Goal: Task Accomplishment & Management: Manage account settings

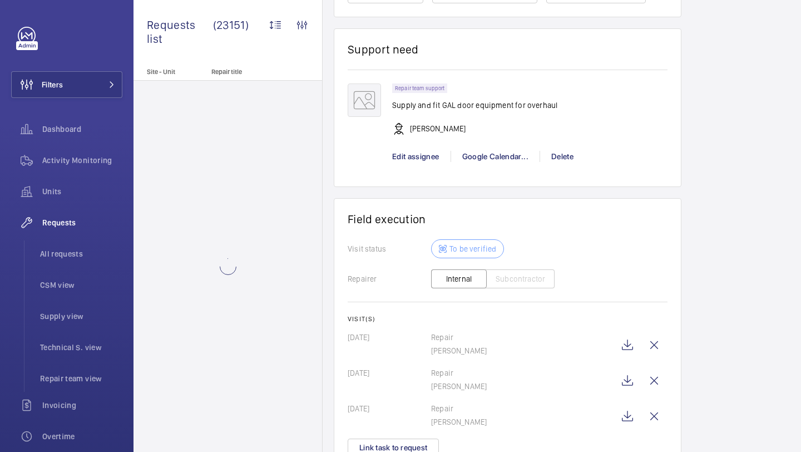
scroll to position [1224, 0]
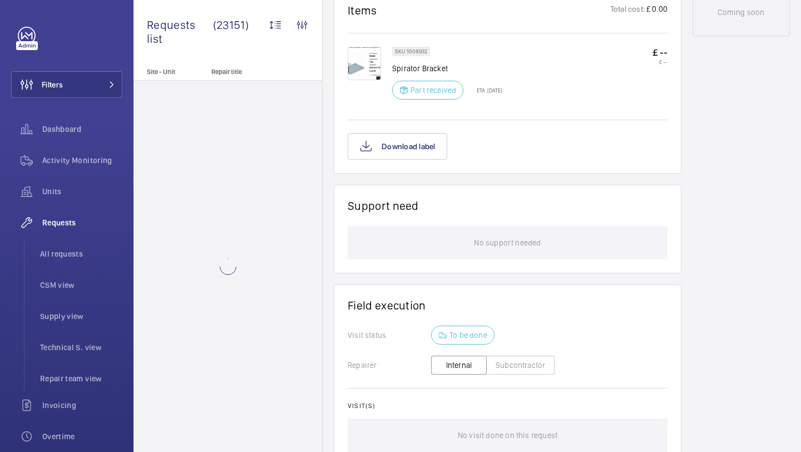
scroll to position [795, 0]
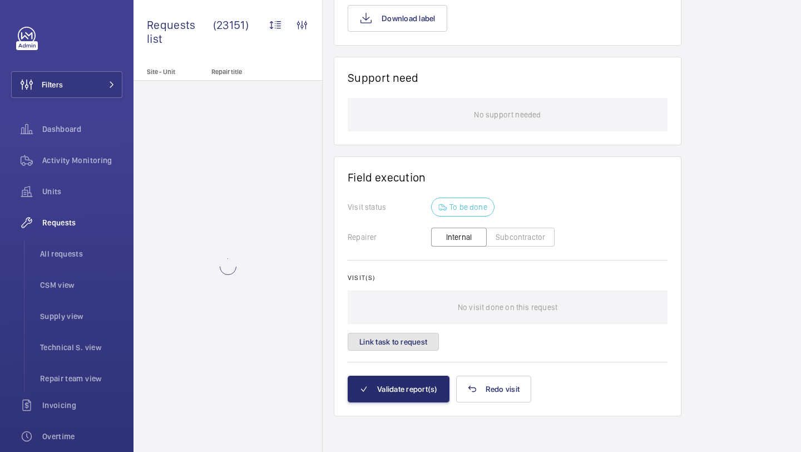
click at [429, 339] on button "Link task to request" at bounding box center [393, 342] width 91 height 18
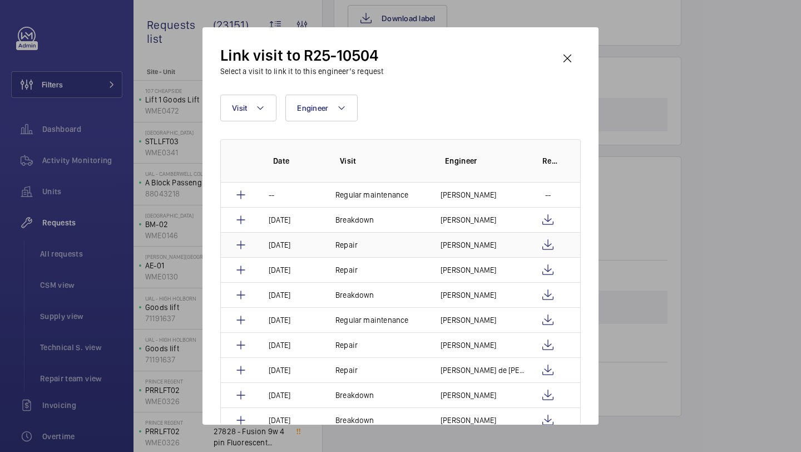
click at [520, 246] on td "[PERSON_NAME]" at bounding box center [475, 244] width 97 height 25
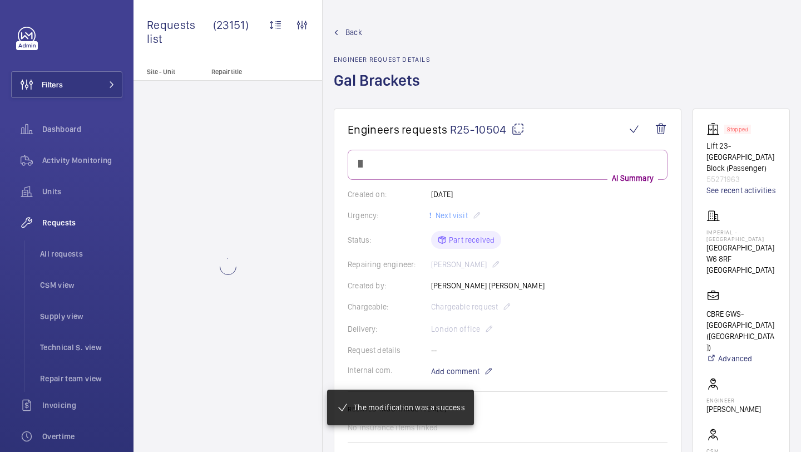
scroll to position [755, 0]
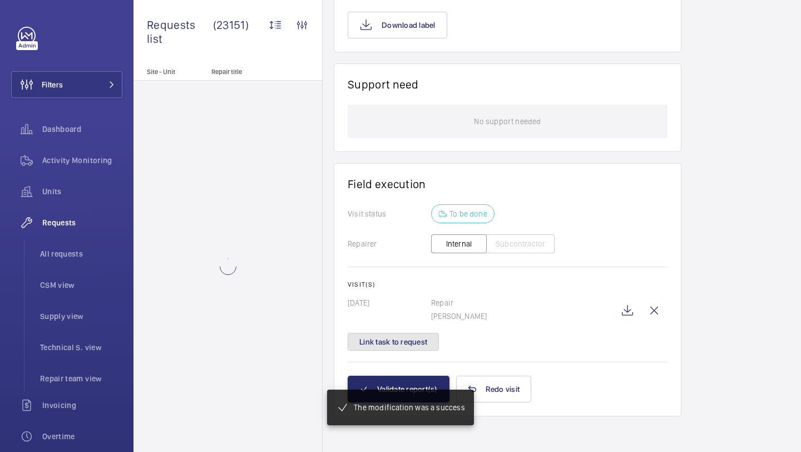
click at [405, 349] on button "Link task to request" at bounding box center [393, 342] width 91 height 18
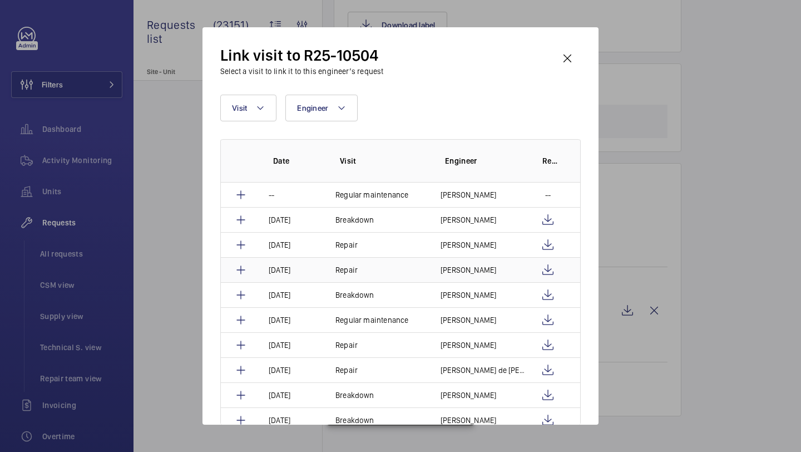
scroll to position [777, 0]
click at [481, 268] on td "[PERSON_NAME]" at bounding box center [475, 269] width 97 height 25
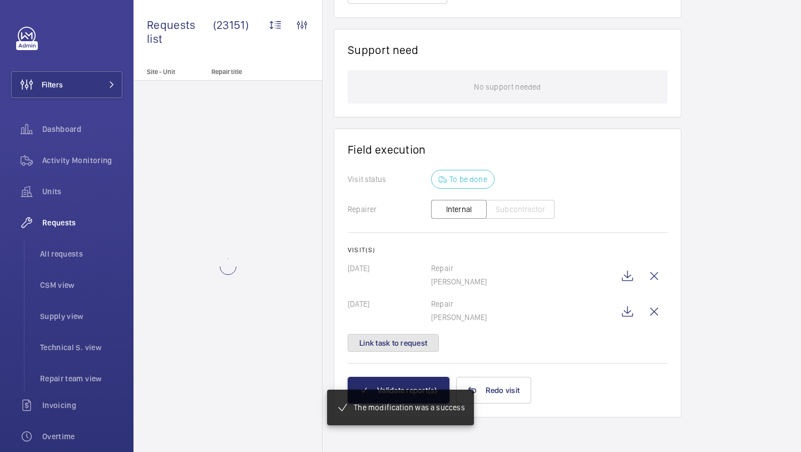
click at [419, 338] on button "Link task to request" at bounding box center [393, 343] width 91 height 18
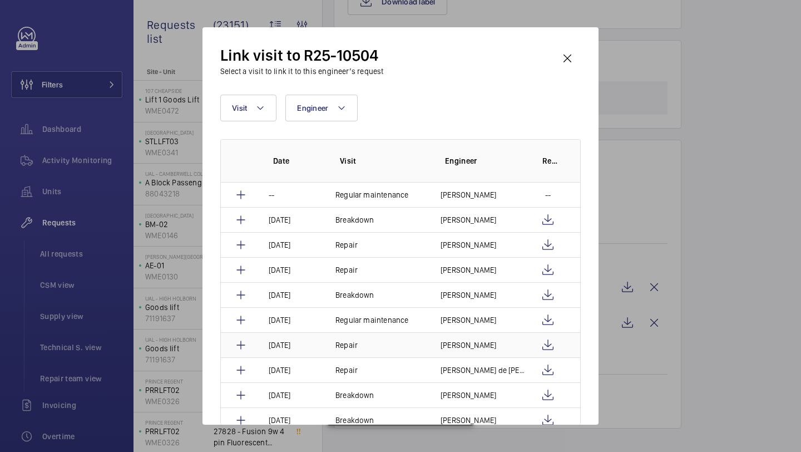
scroll to position [821, 0]
click at [474, 341] on p "Dan Jarvis" at bounding box center [468, 344] width 56 height 11
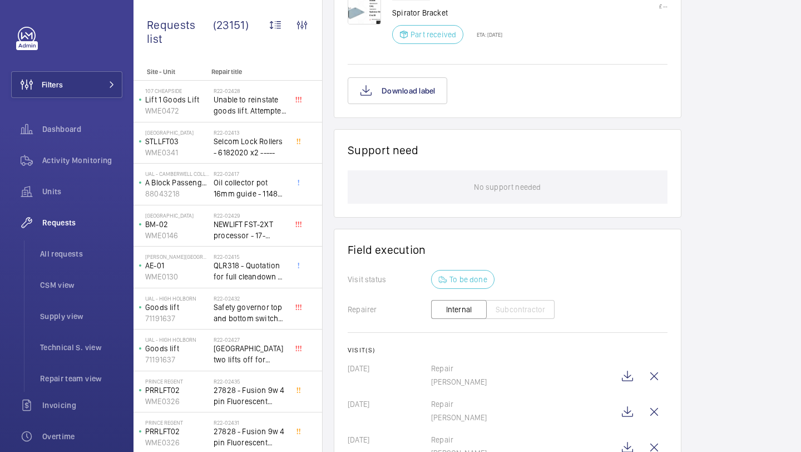
scroll to position [755, 0]
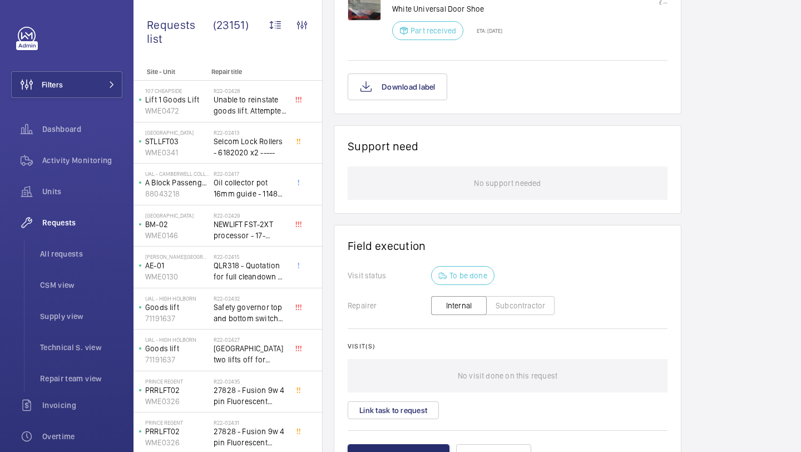
scroll to position [784, 0]
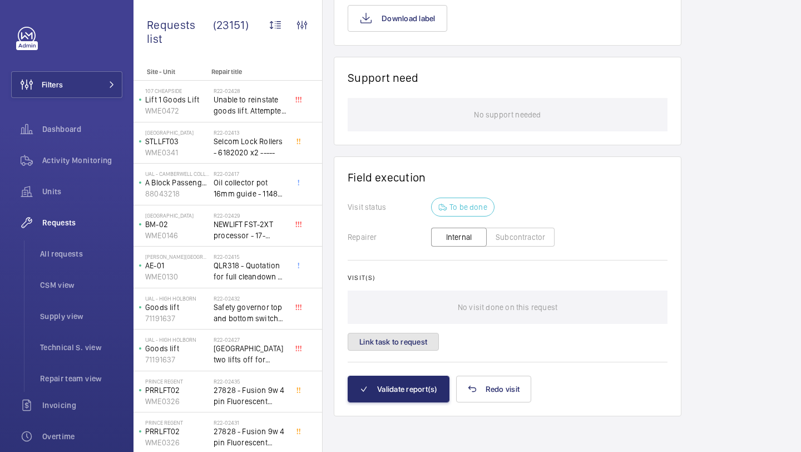
click at [416, 340] on button "Link task to request" at bounding box center [393, 342] width 91 height 18
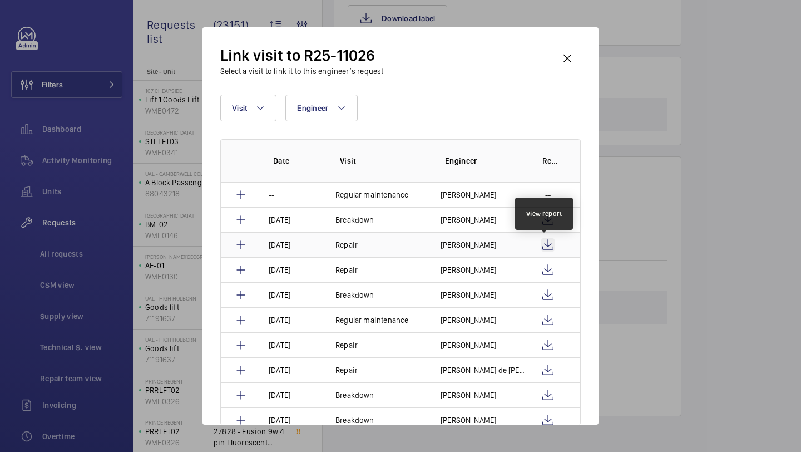
click at [544, 242] on wm-front-icon-button at bounding box center [547, 244] width 13 height 13
click at [472, 239] on p "[PERSON_NAME]" at bounding box center [468, 244] width 56 height 11
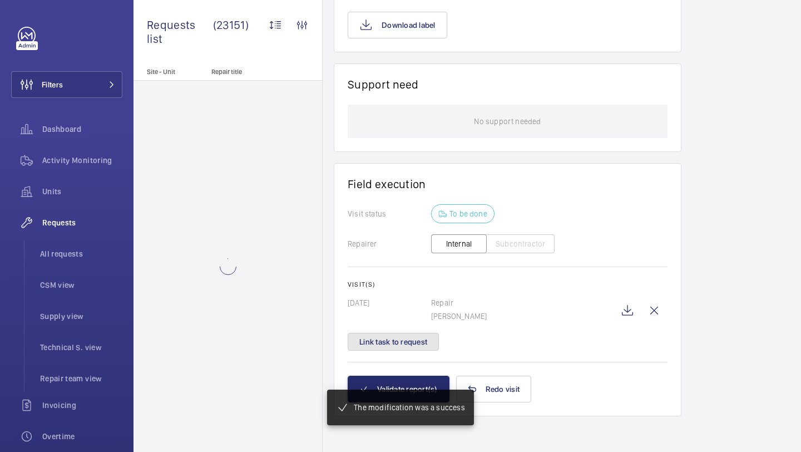
click at [428, 345] on button "Link task to request" at bounding box center [393, 342] width 91 height 18
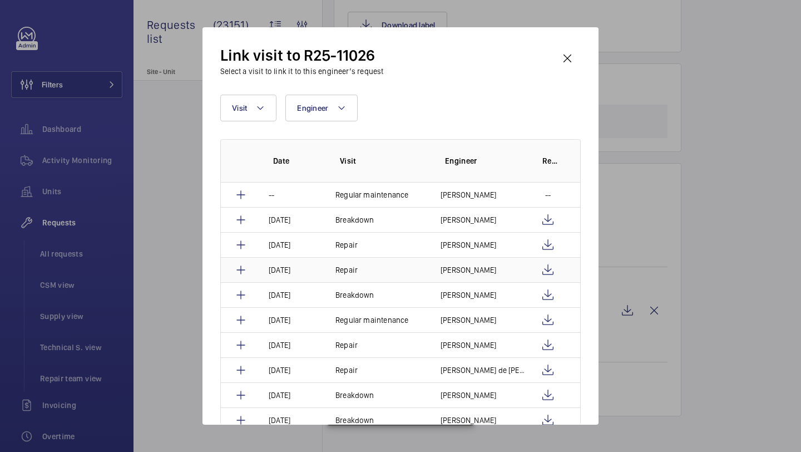
click at [477, 266] on td "[PERSON_NAME]" at bounding box center [475, 269] width 97 height 25
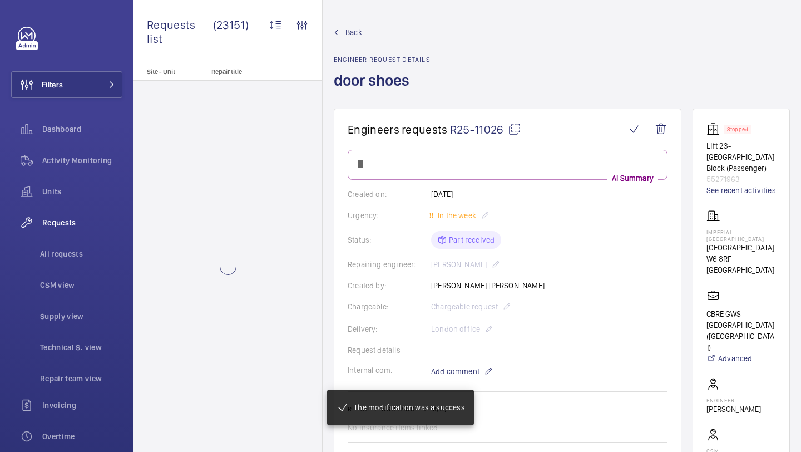
scroll to position [766, 0]
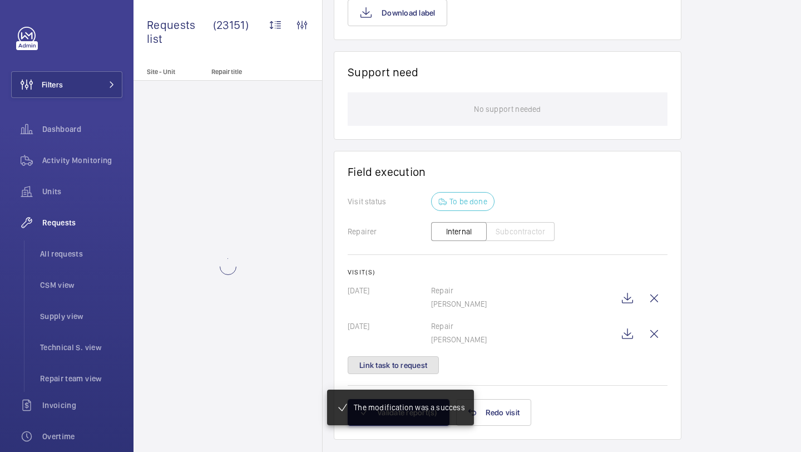
click at [416, 359] on button "Link task to request" at bounding box center [393, 365] width 91 height 18
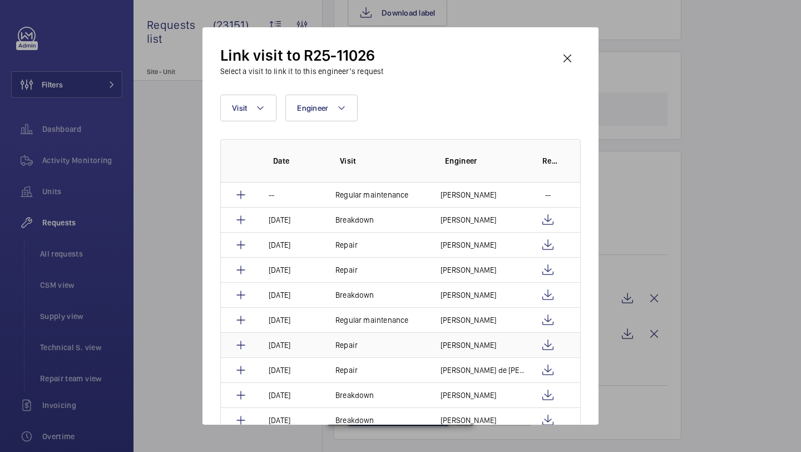
scroll to position [21, 0]
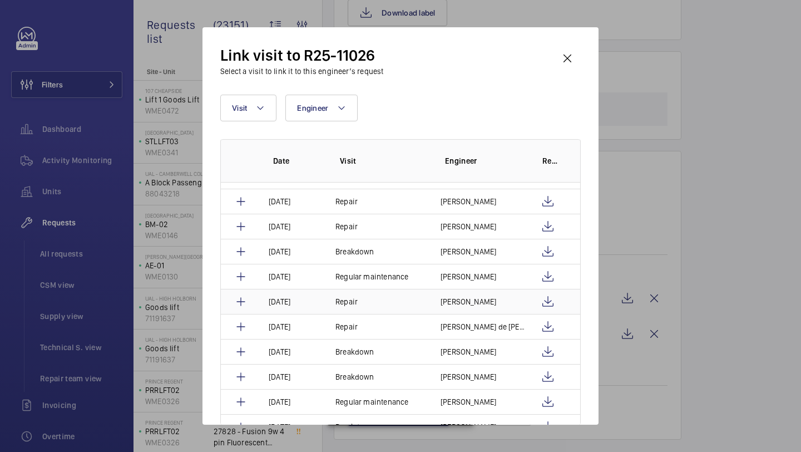
scroll to position [799, 0]
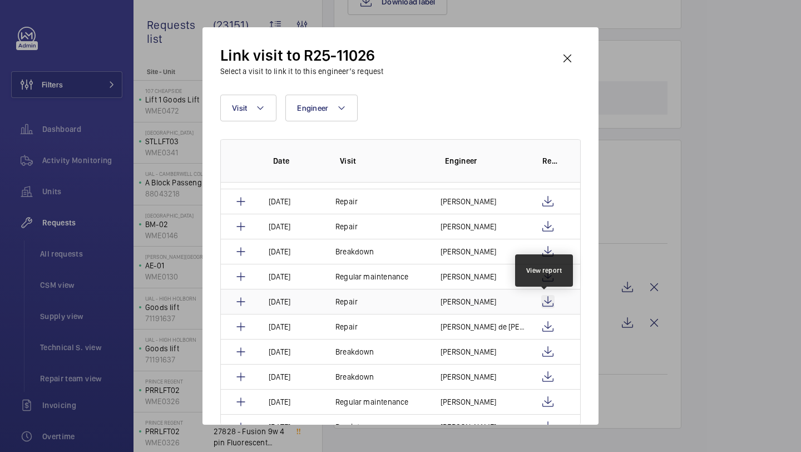
click at [546, 299] on wm-front-icon-button at bounding box center [547, 301] width 13 height 13
click at [417, 294] on td "Repair" at bounding box center [374, 301] width 105 height 25
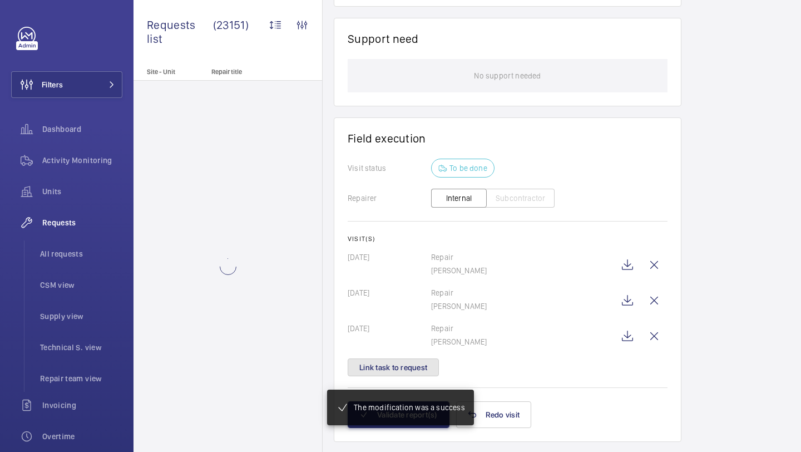
click at [428, 359] on button "Link task to request" at bounding box center [393, 367] width 91 height 18
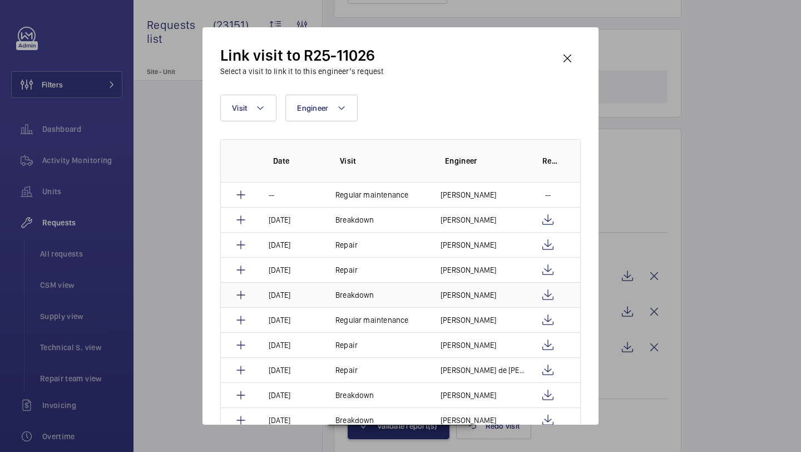
scroll to position [832, 0]
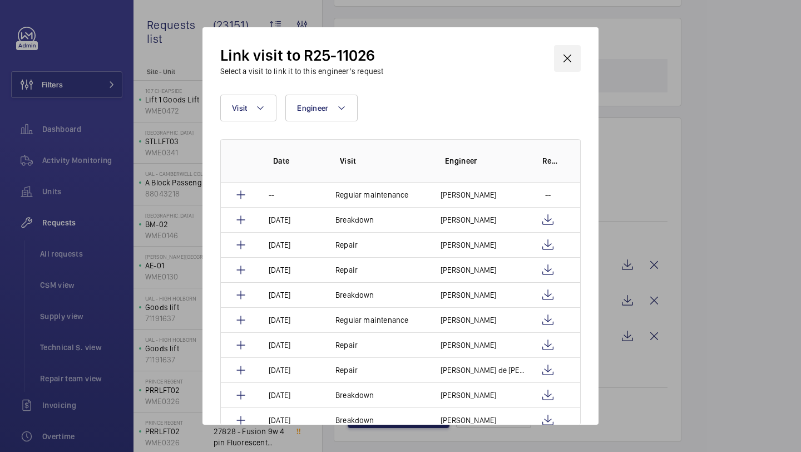
click at [576, 52] on wm-front-icon-button at bounding box center [567, 58] width 27 height 27
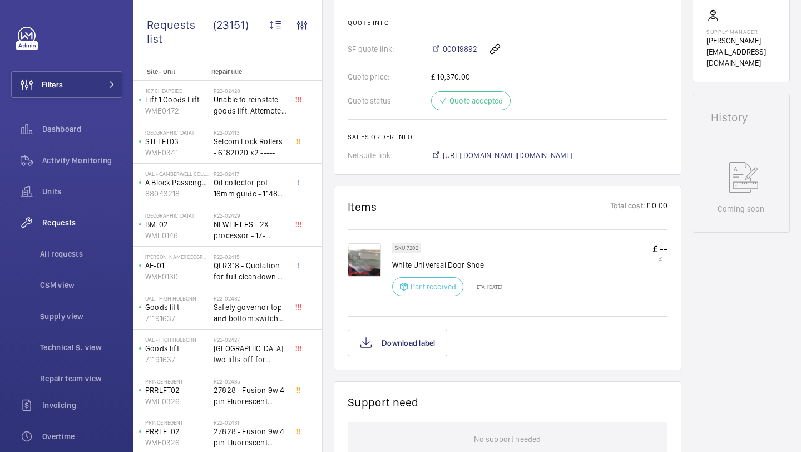
scroll to position [859, 0]
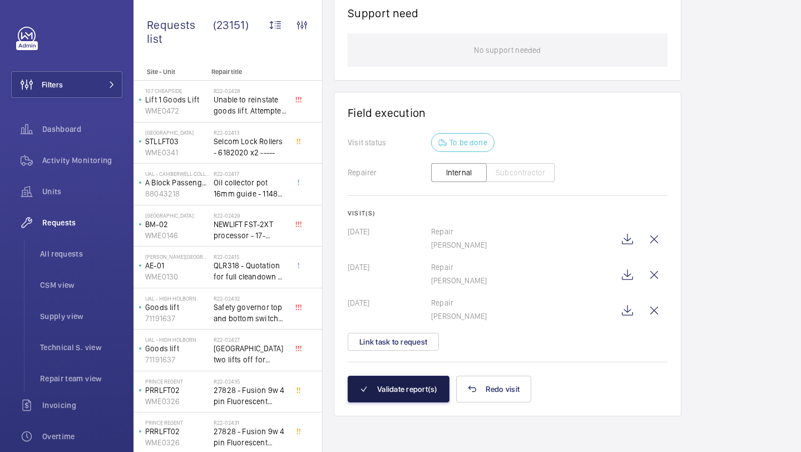
click at [410, 391] on button "Validate report(s)" at bounding box center [399, 388] width 102 height 27
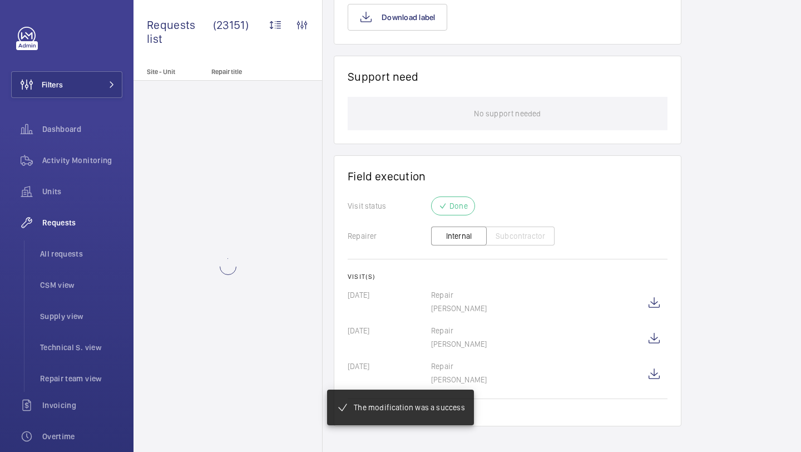
scroll to position [784, 0]
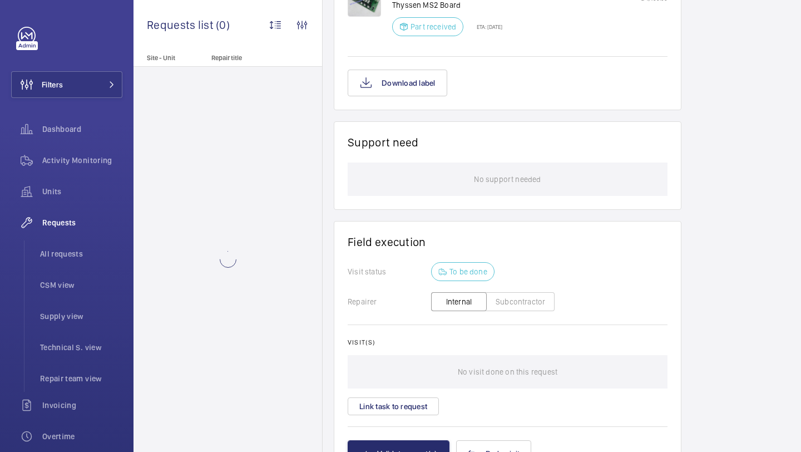
scroll to position [828, 0]
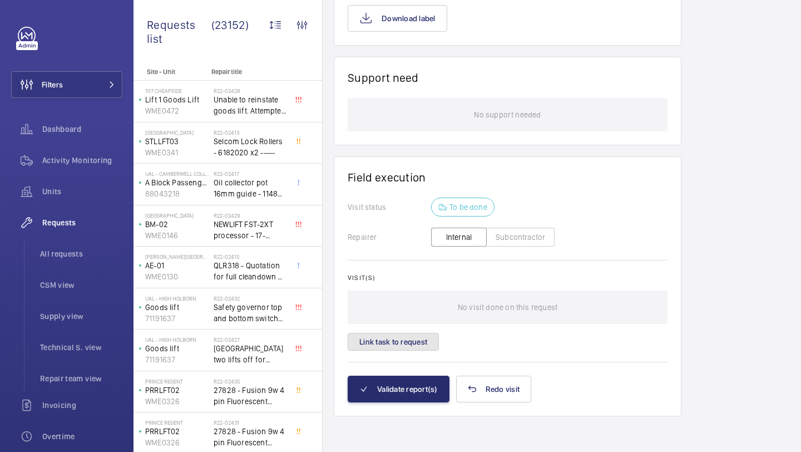
click at [425, 343] on button "Link task to request" at bounding box center [393, 342] width 91 height 18
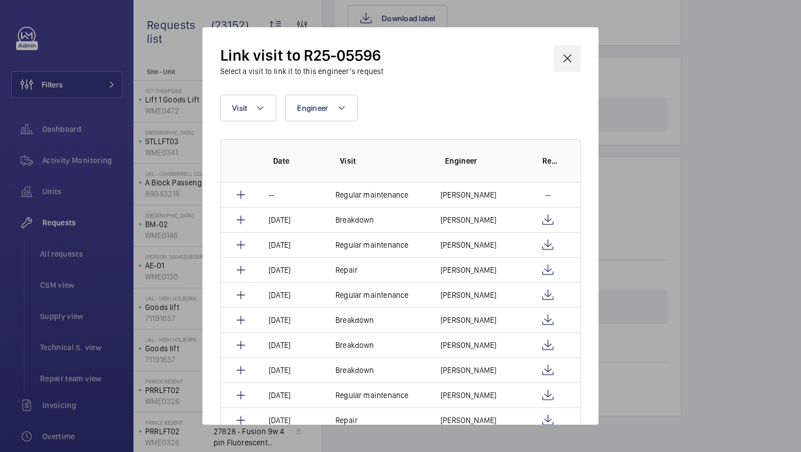
click at [558, 52] on wm-front-icon-button at bounding box center [567, 58] width 27 height 27
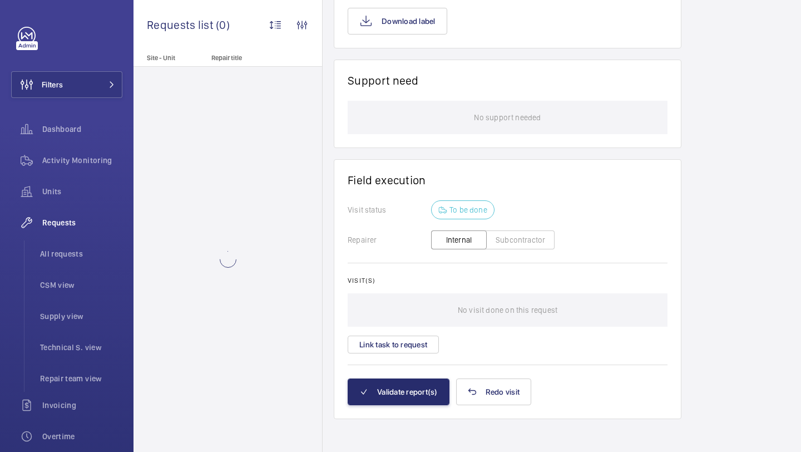
scroll to position [828, 0]
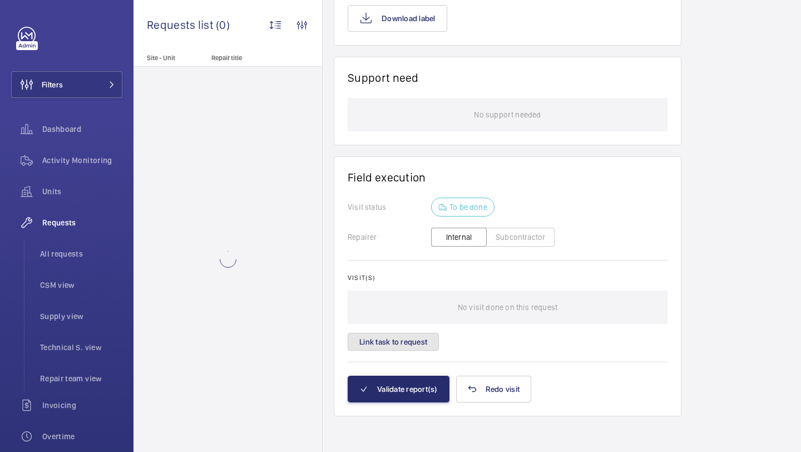
click at [391, 340] on button "Link task to request" at bounding box center [393, 342] width 91 height 18
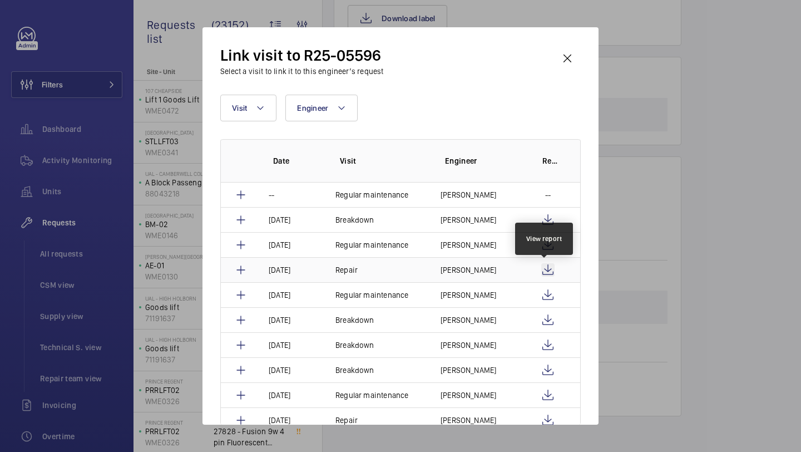
click at [543, 265] on wm-front-icon-button at bounding box center [547, 269] width 13 height 13
click at [571, 52] on wm-front-icon-button at bounding box center [567, 58] width 27 height 27
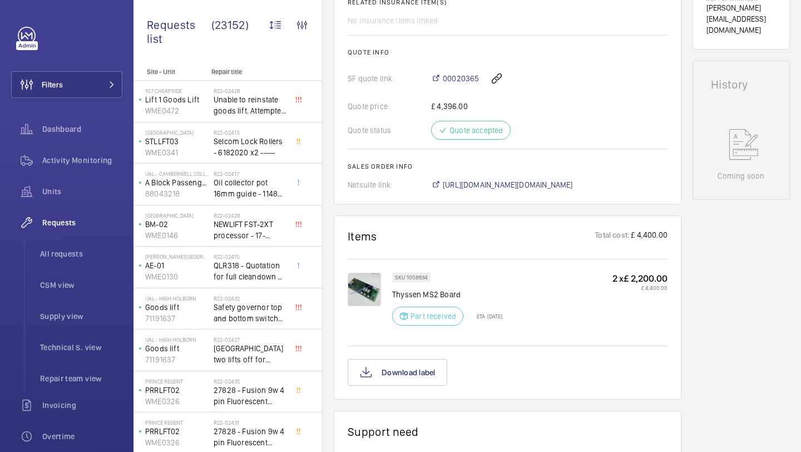
scroll to position [461, 0]
click at [379, 304] on img at bounding box center [364, 290] width 33 height 33
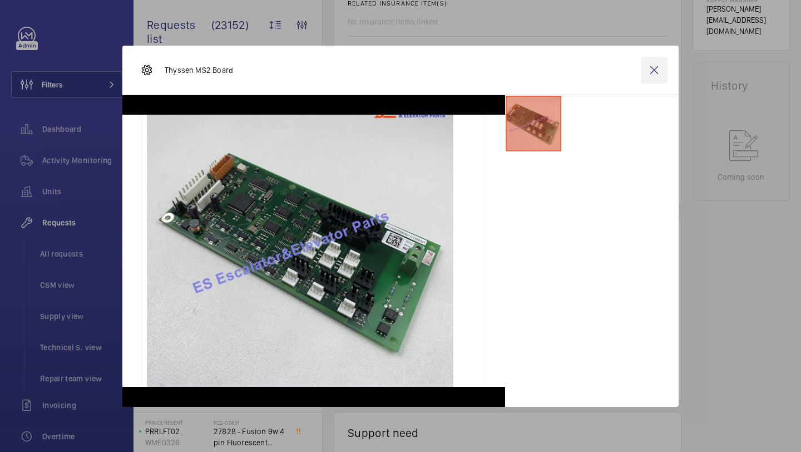
click at [659, 80] on wm-front-icon-button at bounding box center [654, 70] width 27 height 27
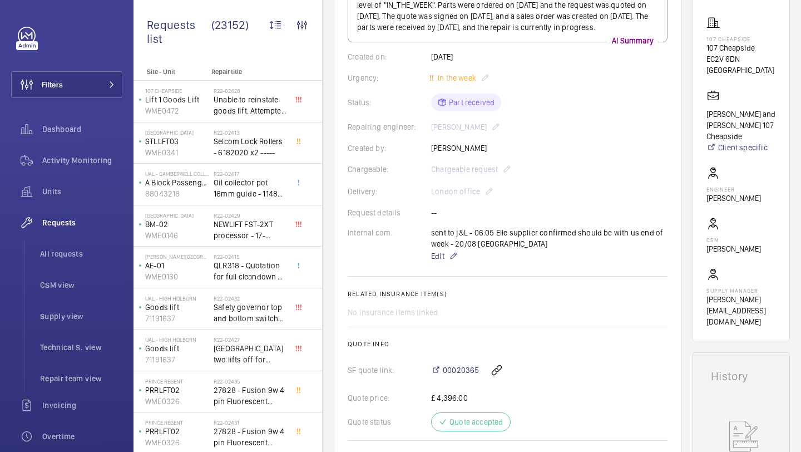
scroll to position [176, 0]
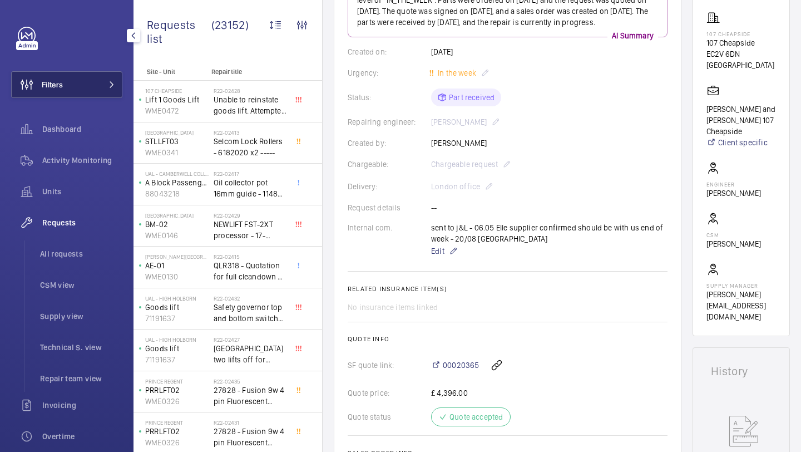
click at [41, 88] on wm-front-icon-button at bounding box center [27, 84] width 30 height 27
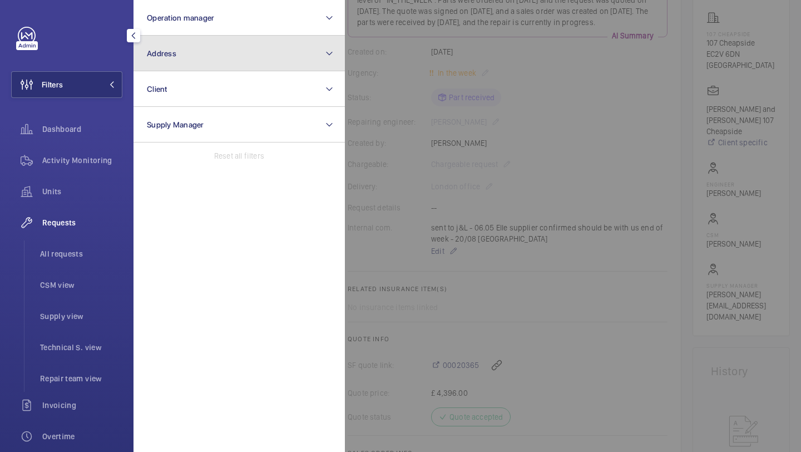
click at [187, 53] on button "Address" at bounding box center [238, 54] width 211 height 36
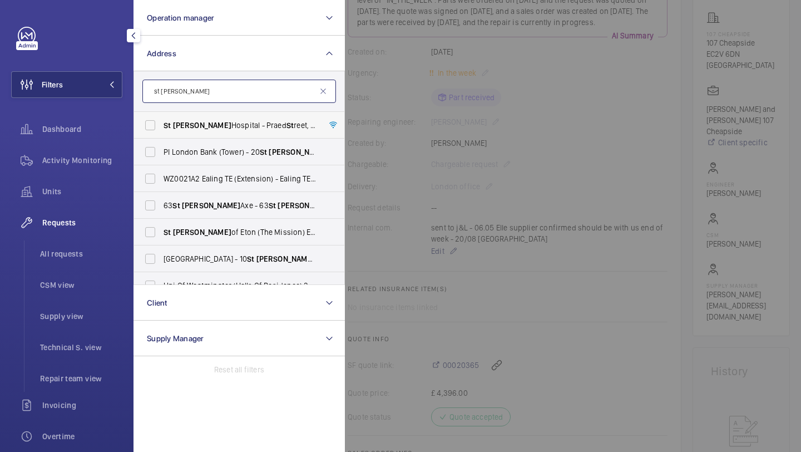
type input "st mary"
click at [259, 125] on span "St Mary Hospital - Praed St reet, LONDON W2 1NY" at bounding box center [239, 125] width 153 height 11
click at [161, 125] on input "St Mary Hospital - Praed St reet, LONDON W2 1NY" at bounding box center [150, 125] width 22 height 22
checkbox input "true"
click at [413, 88] on div at bounding box center [745, 226] width 801 height 452
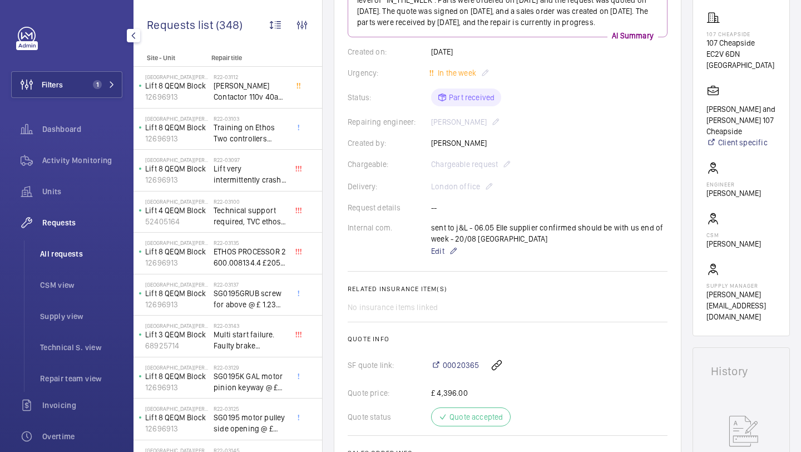
click at [69, 262] on li "All requests" at bounding box center [76, 253] width 91 height 27
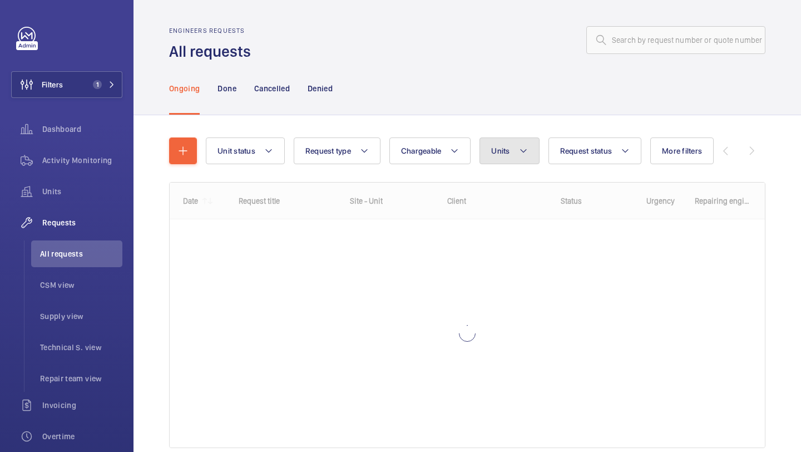
click at [509, 148] on span "Units" at bounding box center [500, 150] width 18 height 9
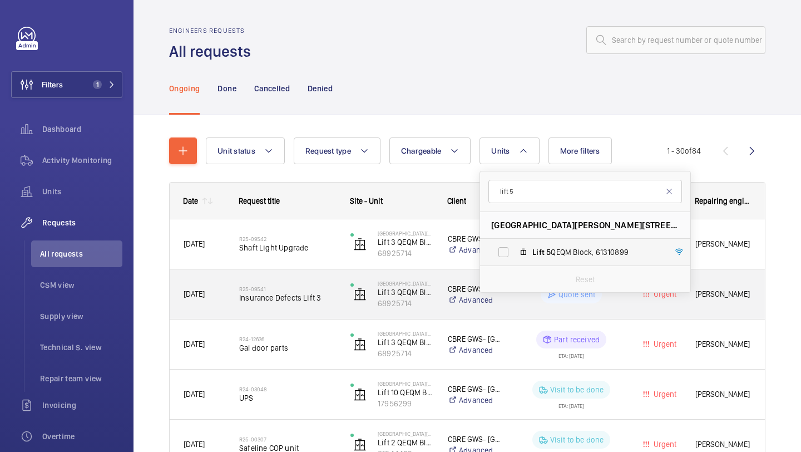
type input "lift 5"
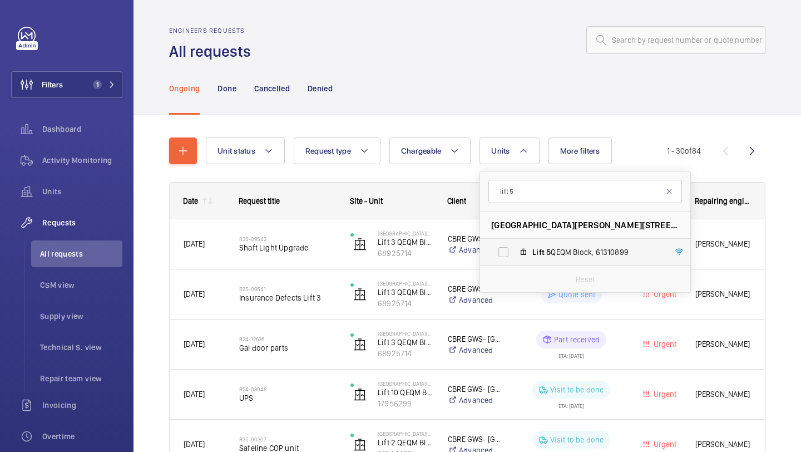
click at [530, 261] on label "Lift 5 QEQM Block, 61310899" at bounding box center [576, 252] width 192 height 27
click at [514, 261] on input "Lift 5 QEQM Block, 61310899" at bounding box center [503, 252] width 22 height 22
checkbox input "true"
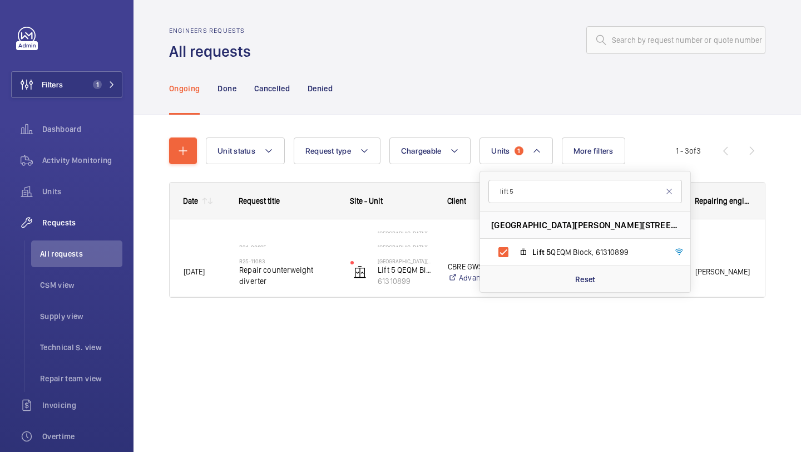
click at [800, 265] on div "Unit status Request type Chargeable Units 1 lift 5 St Mary Hospital - Praed Str…" at bounding box center [466, 233] width 667 height 236
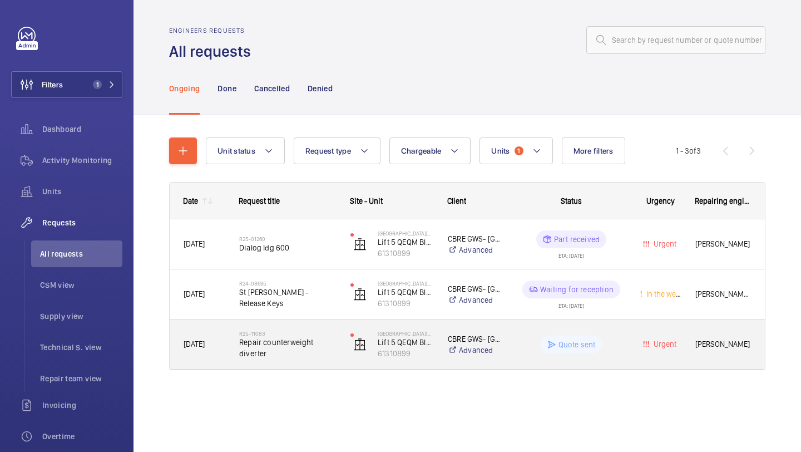
click at [315, 349] on span "Repair counterweight diverter" at bounding box center [287, 347] width 97 height 22
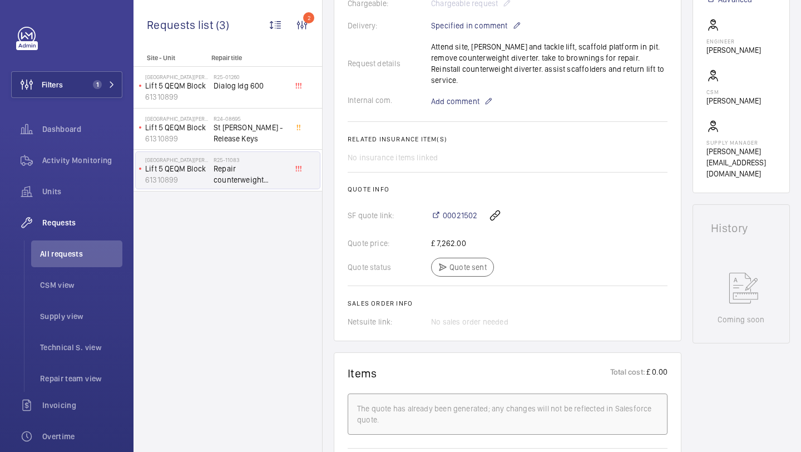
scroll to position [339, 0]
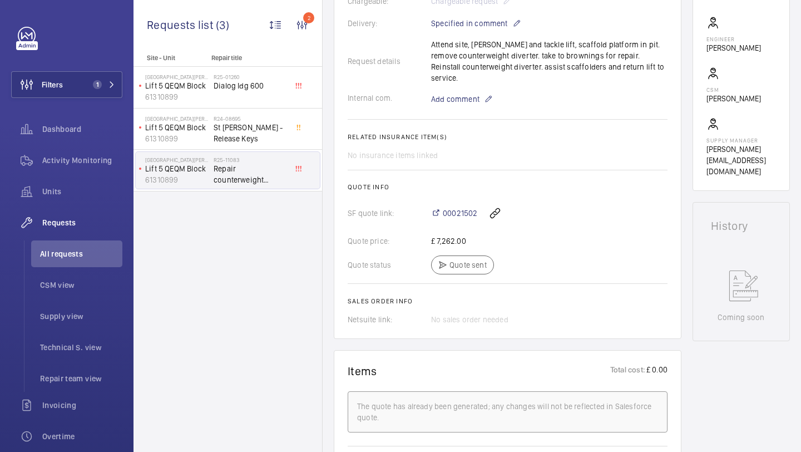
click at [487, 59] on div "Request details Attend site, Stump and tackle lift, scaffold platform in pit. r…" at bounding box center [508, 61] width 320 height 44
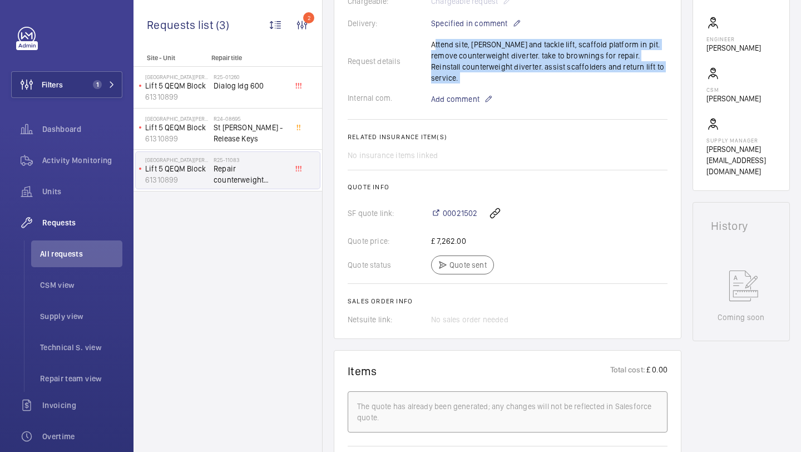
click at [487, 59] on div "Request details Attend site, Stump and tackle lift, scaffold platform in pit. r…" at bounding box center [508, 61] width 320 height 44
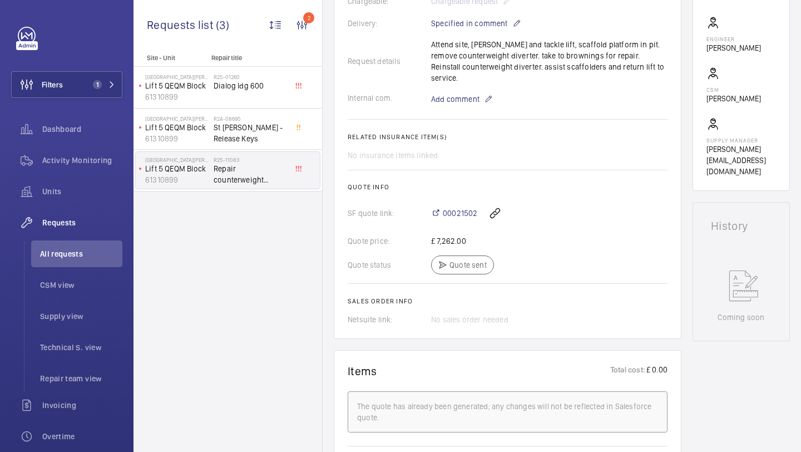
click at [495, 59] on div "Request details Attend site, Stump and tackle lift, scaffold platform in pit. r…" at bounding box center [508, 61] width 320 height 44
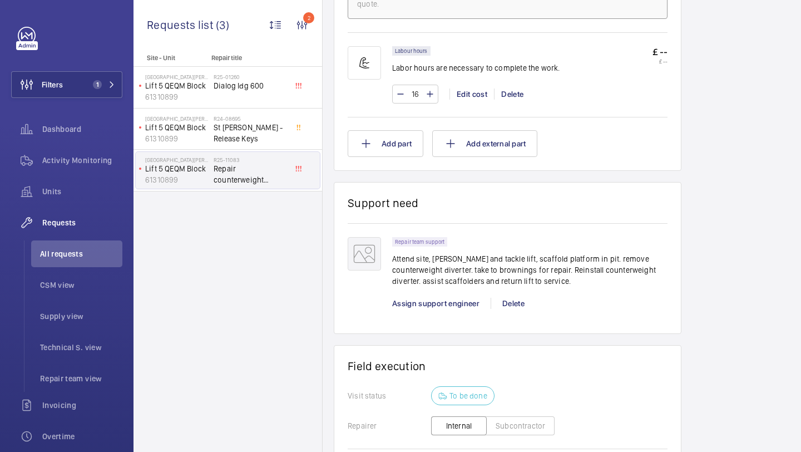
scroll to position [750, 0]
click at [417, 300] on span "Assign support engineer" at bounding box center [435, 304] width 87 height 9
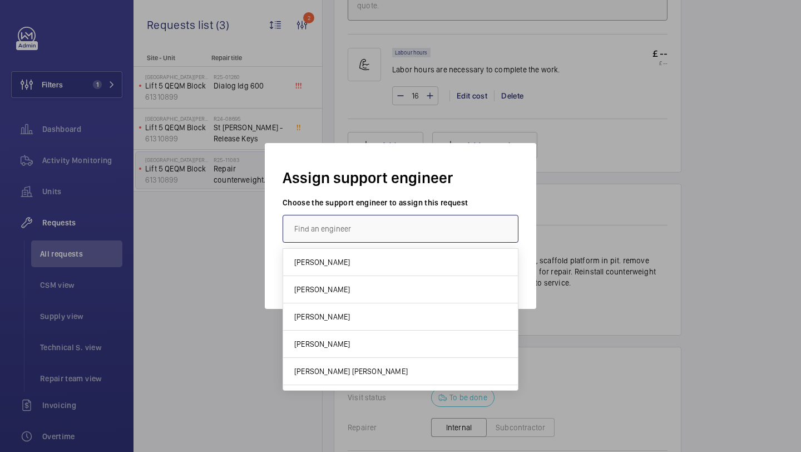
click at [428, 227] on input "text" at bounding box center [400, 229] width 236 height 28
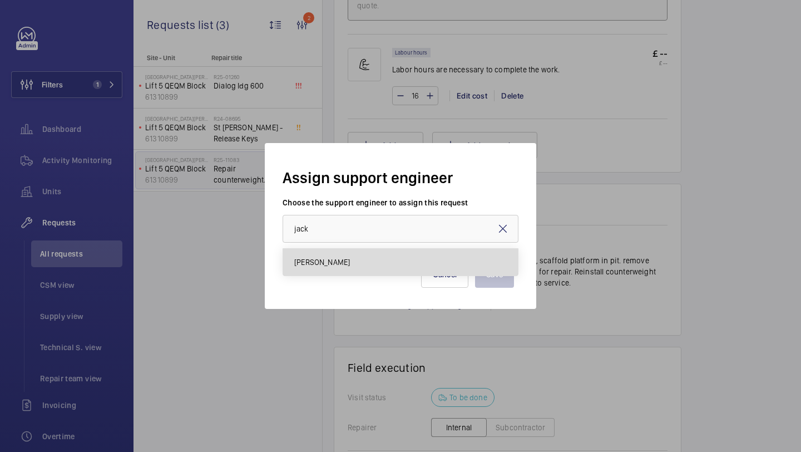
click at [396, 254] on mat-option "[PERSON_NAME]" at bounding box center [400, 262] width 235 height 27
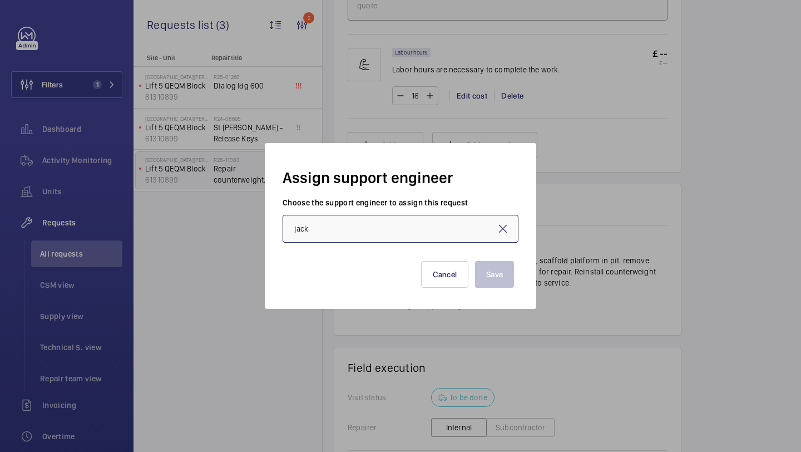
type input "[PERSON_NAME]"
click at [486, 275] on button "Save" at bounding box center [494, 274] width 39 height 27
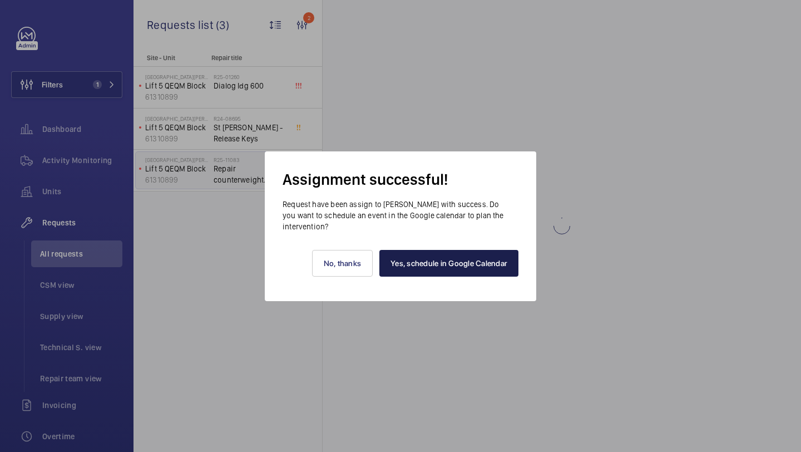
click at [433, 267] on link "Yes, schedule in Google Calendar" at bounding box center [448, 263] width 139 height 27
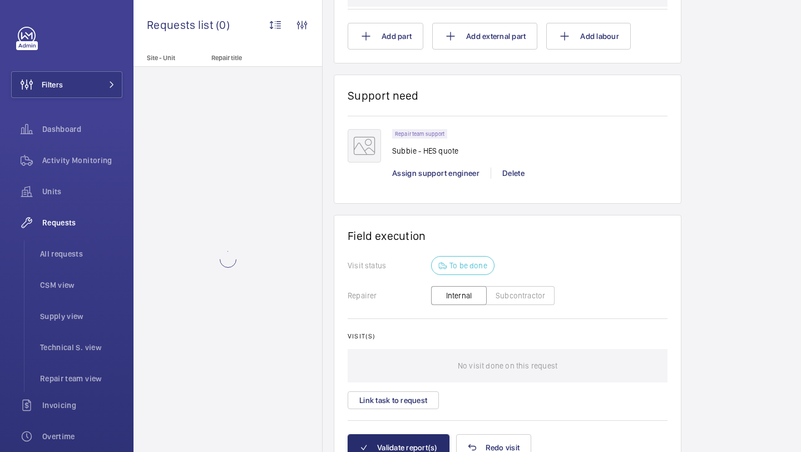
scroll to position [835, 0]
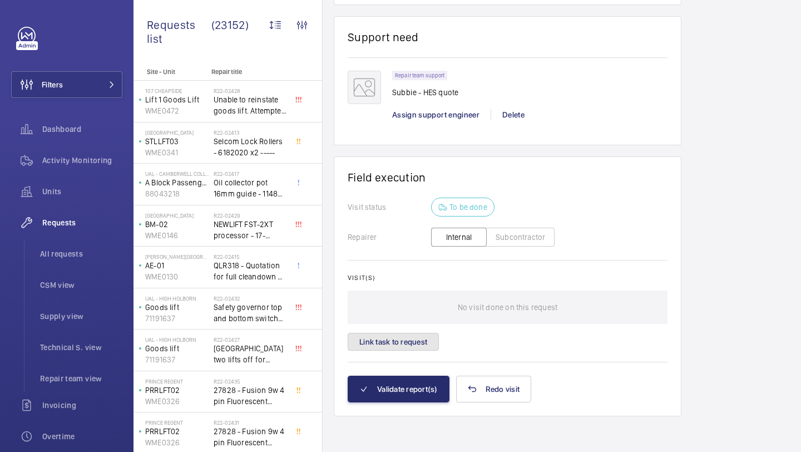
click at [411, 337] on button "Link task to request" at bounding box center [393, 342] width 91 height 18
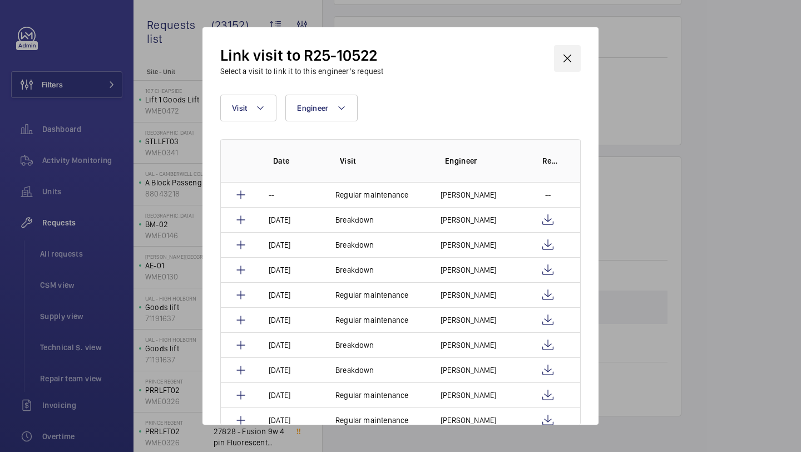
click at [567, 57] on wm-front-icon-button at bounding box center [567, 58] width 27 height 27
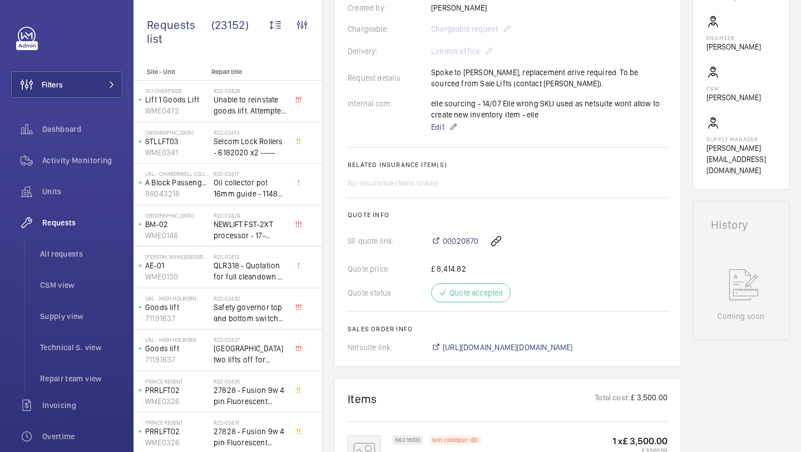
scroll to position [796, 0]
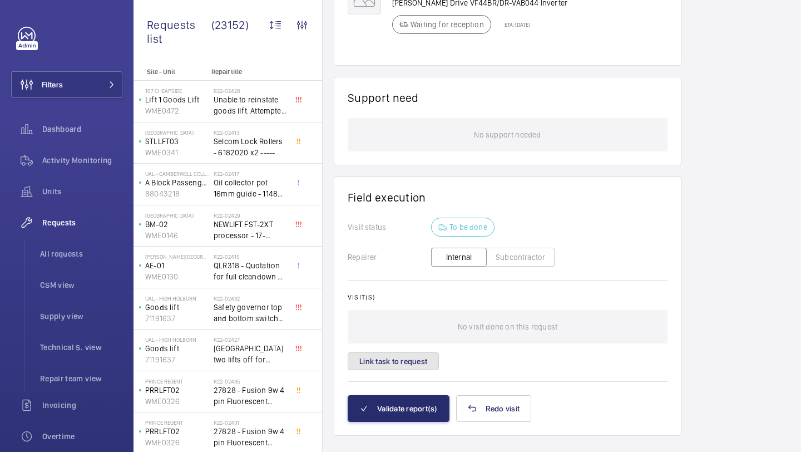
click at [430, 352] on button "Link task to request" at bounding box center [393, 361] width 91 height 18
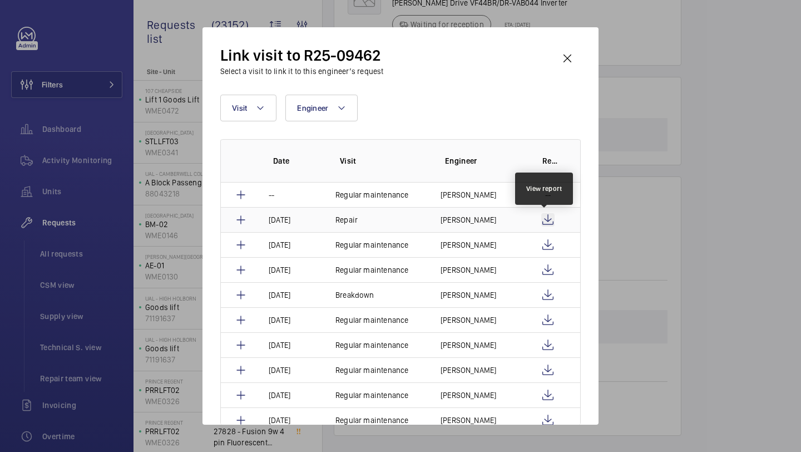
click at [548, 219] on wm-front-icon-button at bounding box center [547, 219] width 13 height 13
click at [453, 219] on p "Clark Walters" at bounding box center [468, 219] width 56 height 11
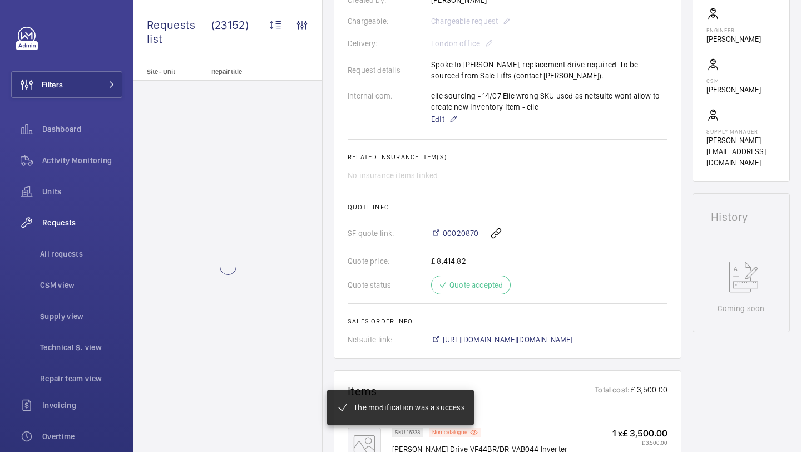
scroll to position [698, 0]
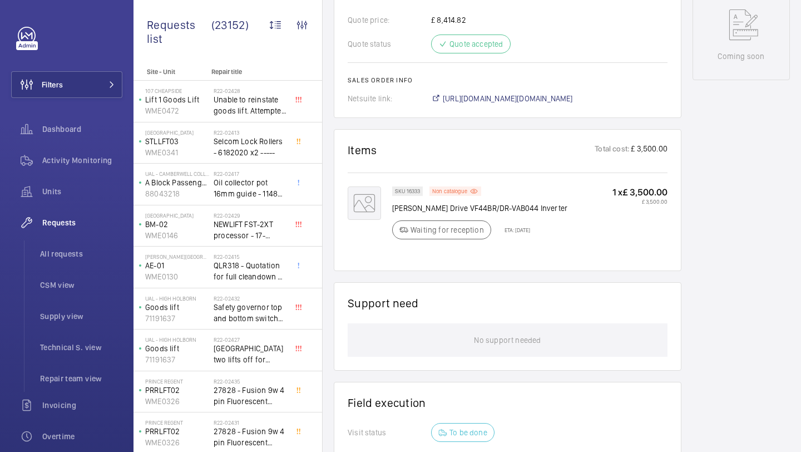
scroll to position [801, 0]
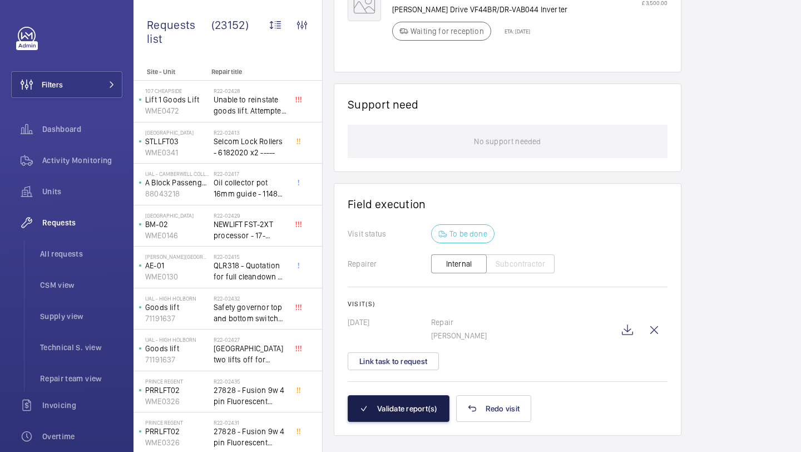
click at [400, 395] on button "Validate report(s)" at bounding box center [399, 408] width 102 height 27
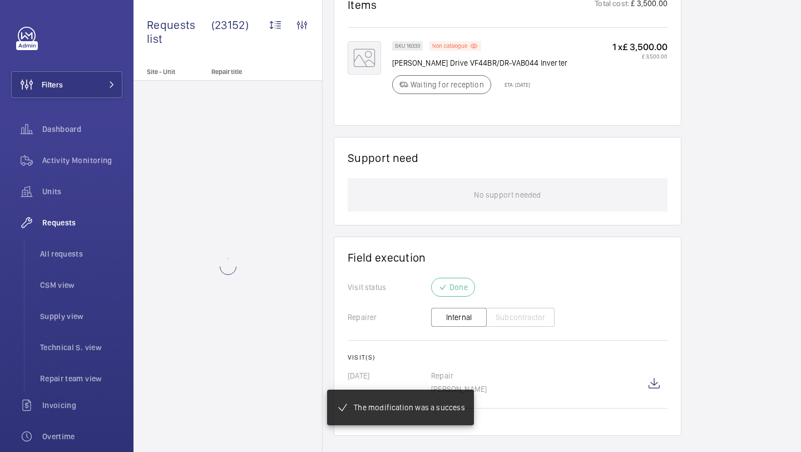
scroll to position [725, 0]
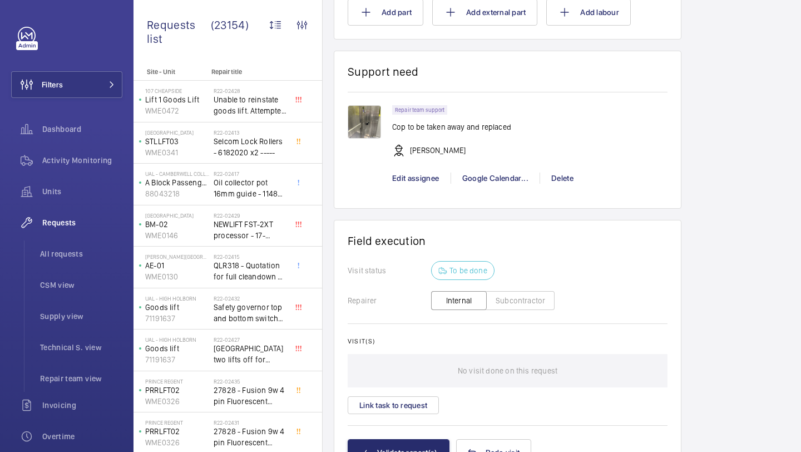
scroll to position [886, 0]
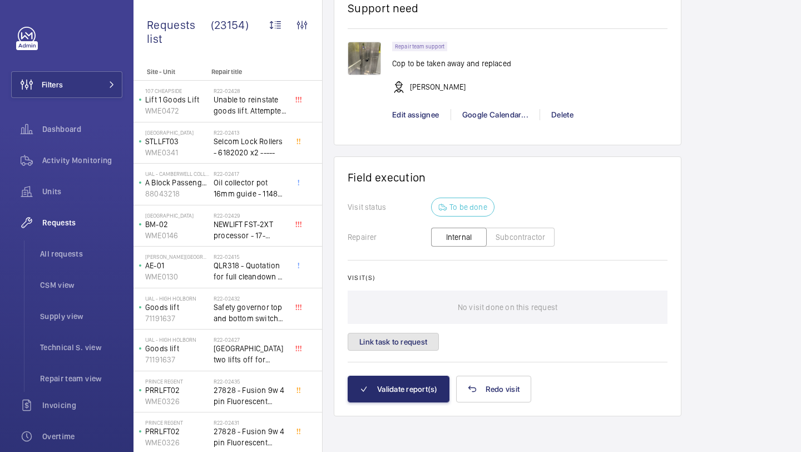
click at [380, 343] on button "Link task to request" at bounding box center [393, 342] width 91 height 18
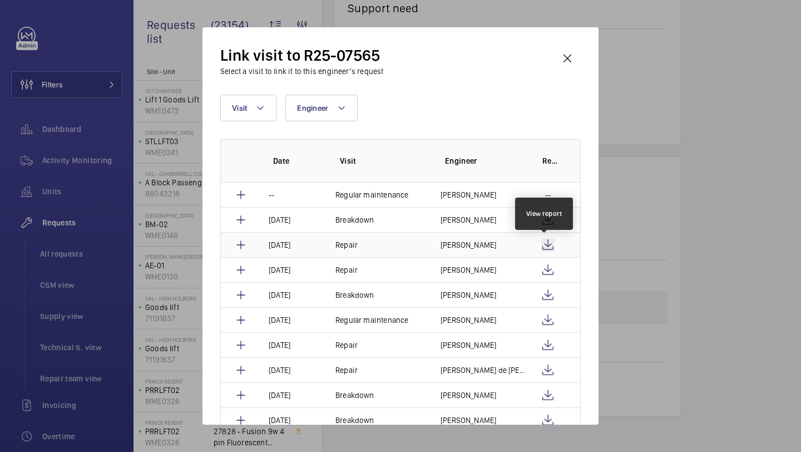
click at [547, 243] on wm-front-icon-button at bounding box center [547, 244] width 13 height 13
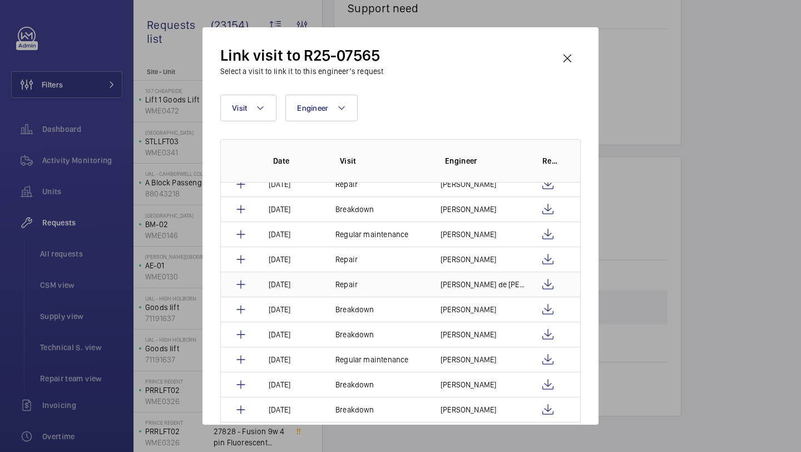
scroll to position [84, 0]
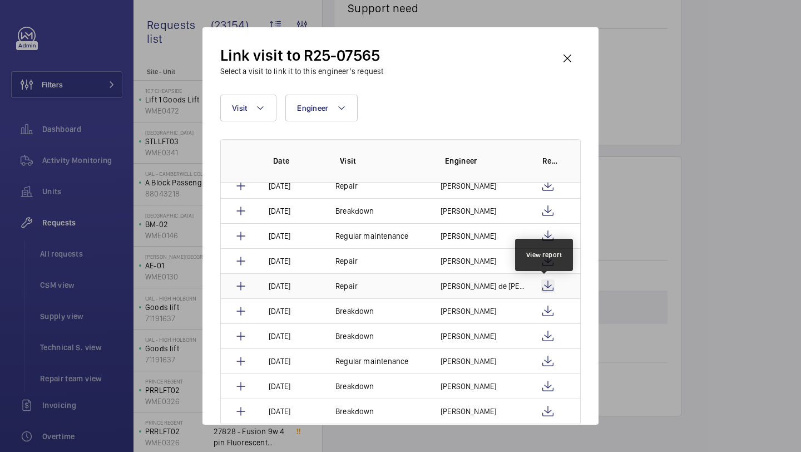
click at [543, 282] on wm-front-icon-button at bounding box center [547, 285] width 13 height 13
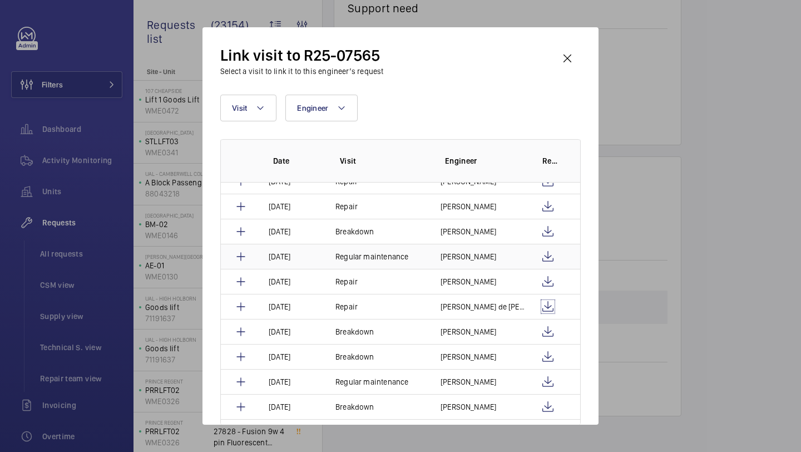
scroll to position [55, 0]
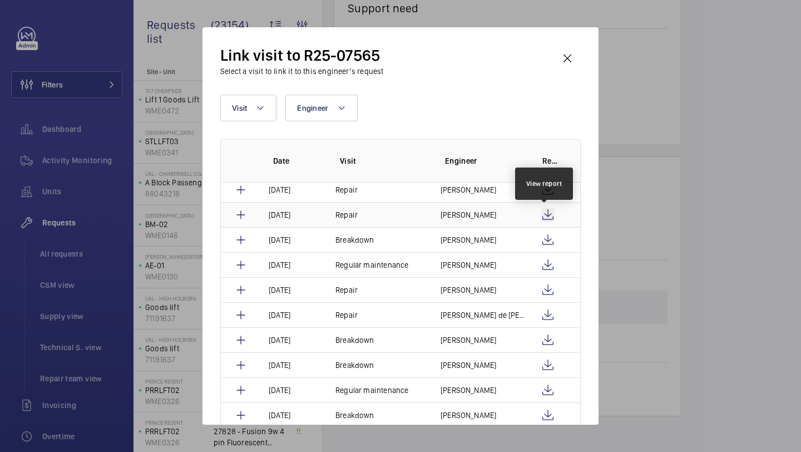
click at [544, 212] on wm-front-icon-button at bounding box center [547, 214] width 13 height 13
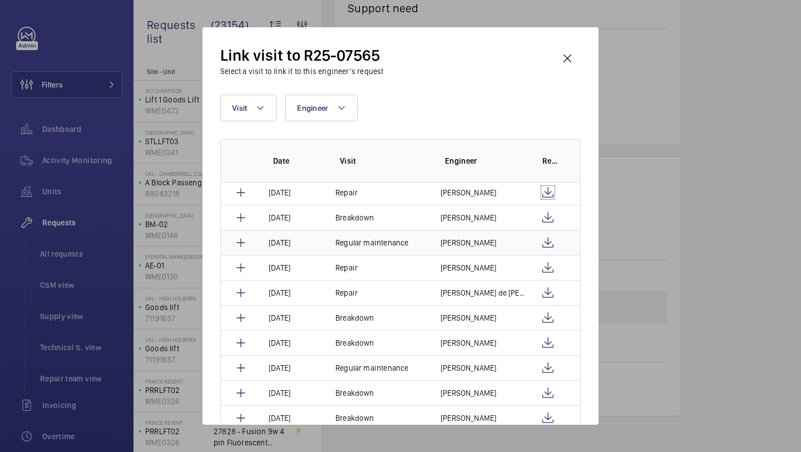
scroll to position [100, 0]
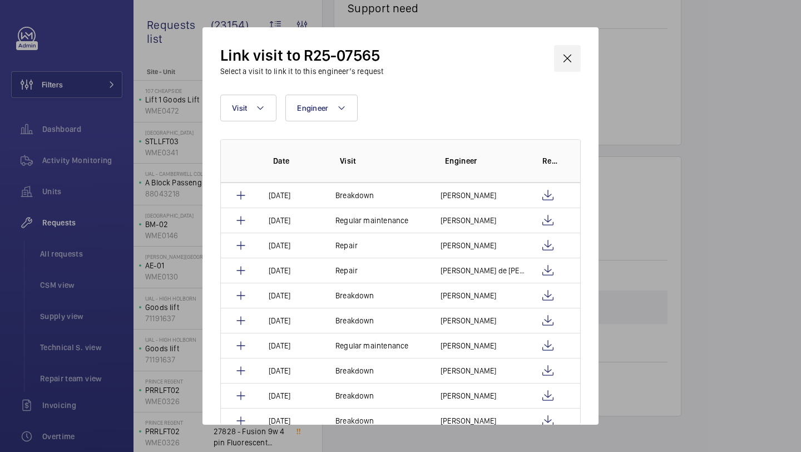
click at [566, 58] on wm-front-icon-button at bounding box center [567, 58] width 27 height 27
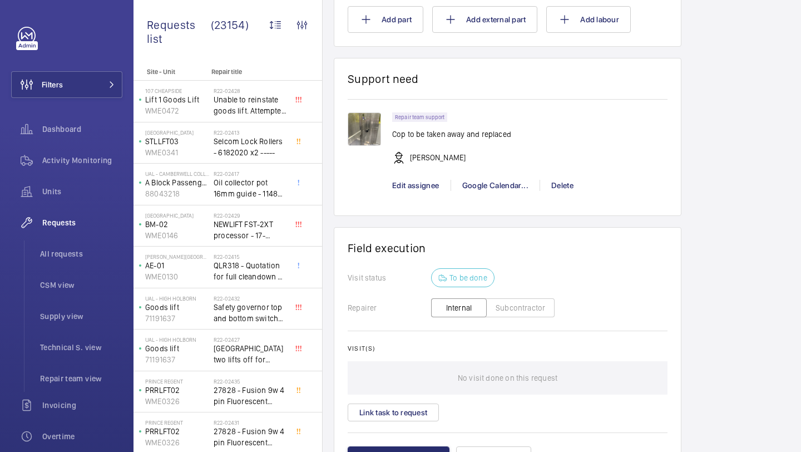
scroll to position [785, 0]
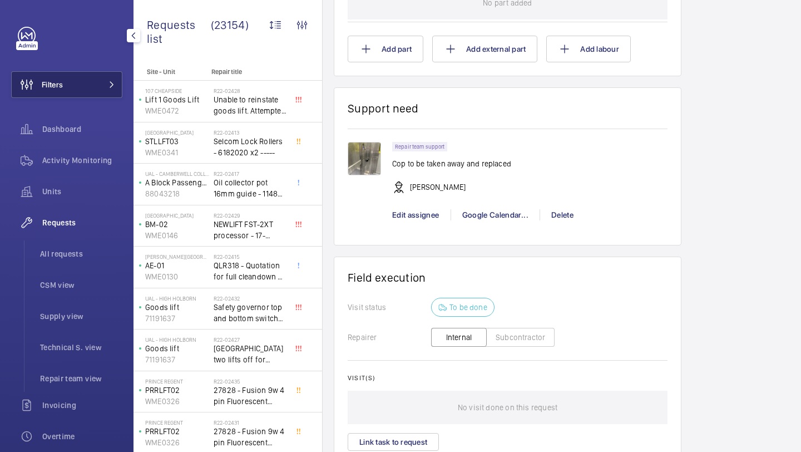
click at [71, 71] on button "Filters" at bounding box center [66, 84] width 111 height 27
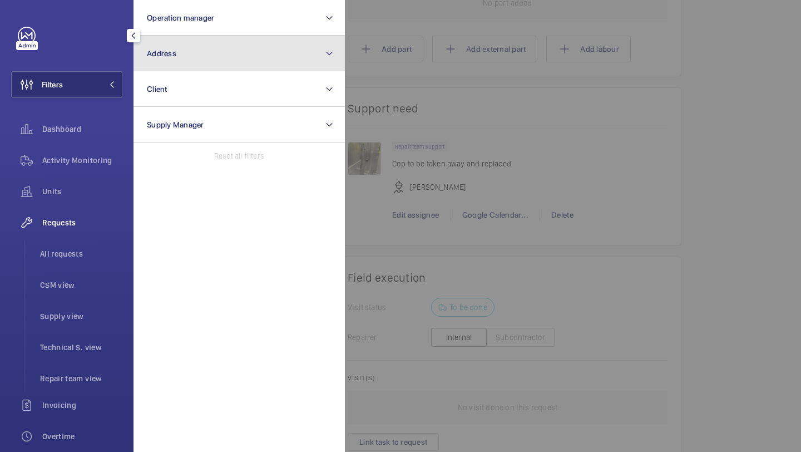
click at [193, 40] on button "Address" at bounding box center [238, 54] width 211 height 36
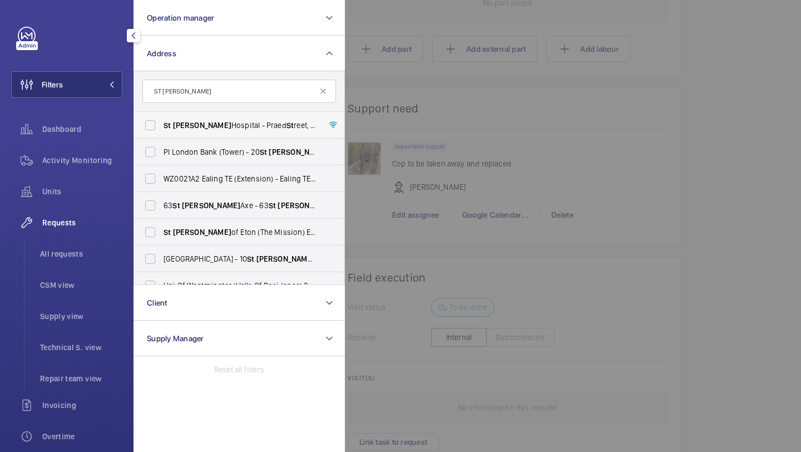
type input "ST [PERSON_NAME]"
click at [217, 126] on span "[GEOGRAPHIC_DATA][PERSON_NAME][STREET_ADDRESS]" at bounding box center [239, 125] width 153 height 11
click at [161, 126] on input "[GEOGRAPHIC_DATA][PERSON_NAME][STREET_ADDRESS]" at bounding box center [150, 125] width 22 height 22
checkbox input "true"
click at [688, 165] on div at bounding box center [745, 226] width 801 height 452
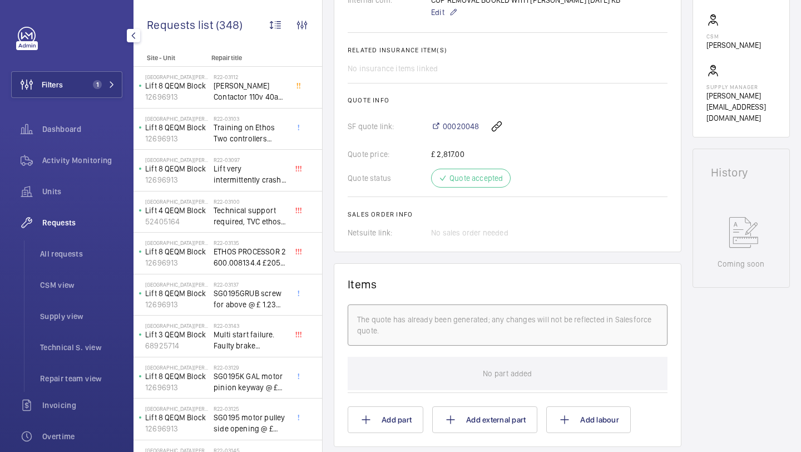
scroll to position [375, 0]
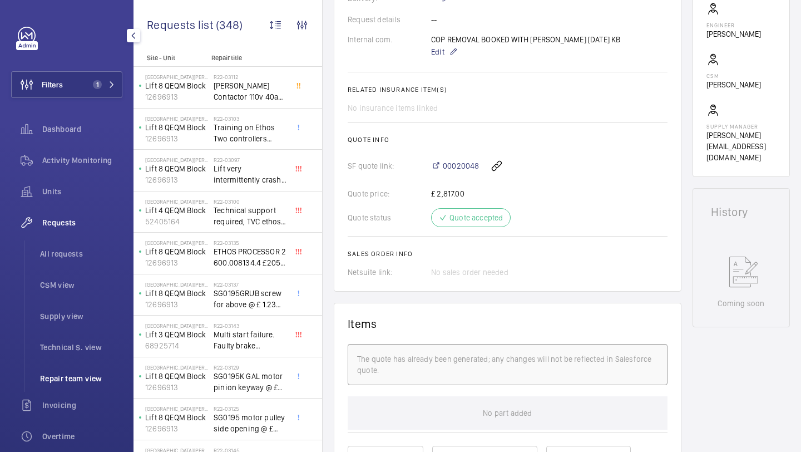
click at [66, 380] on span "Repair team view" at bounding box center [81, 378] width 82 height 11
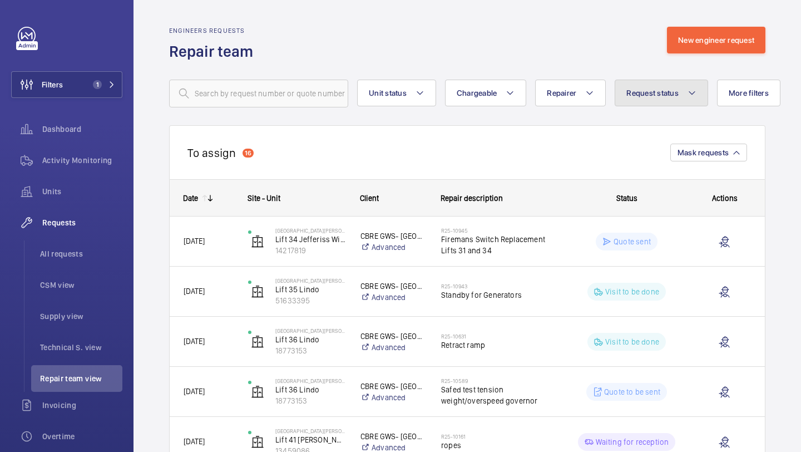
click at [638, 86] on button "Request status" at bounding box center [660, 93] width 93 height 27
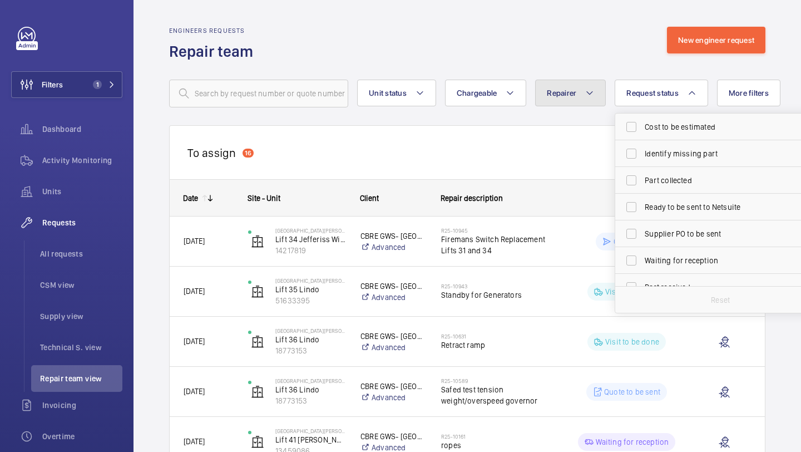
click at [539, 96] on button "Repairer" at bounding box center [570, 93] width 71 height 27
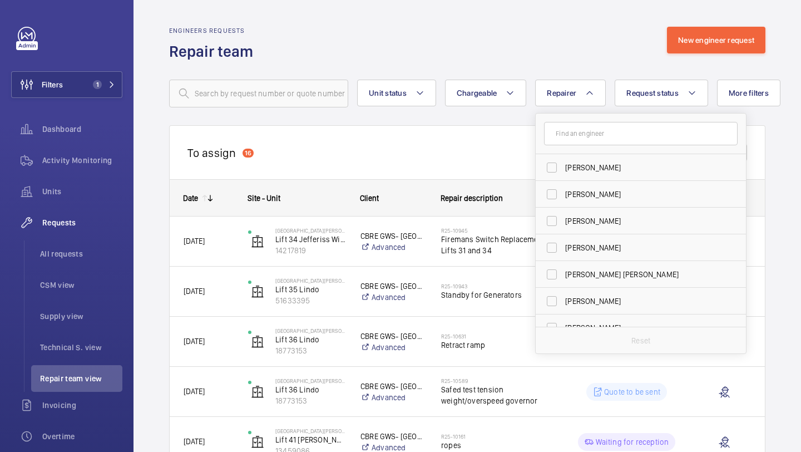
click at [548, 66] on wm-front-routed-filters "Unit status Chargeable Repairer [PERSON_NAME] [PERSON_NAME] [PERSON_NAME] [PERS…" at bounding box center [467, 85] width 596 height 46
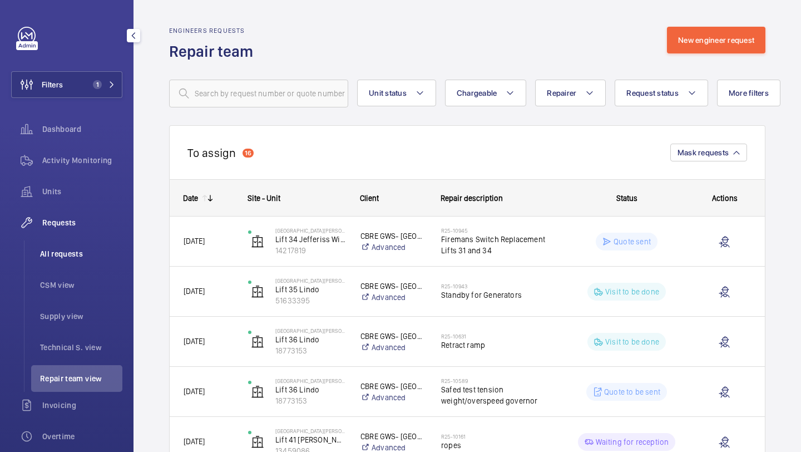
click at [86, 256] on span "All requests" at bounding box center [81, 253] width 82 height 11
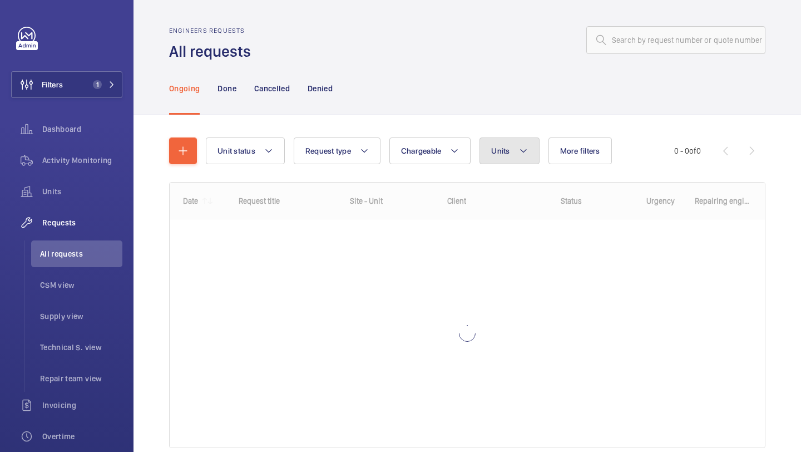
click at [526, 158] on button "Units" at bounding box center [509, 150] width 60 height 27
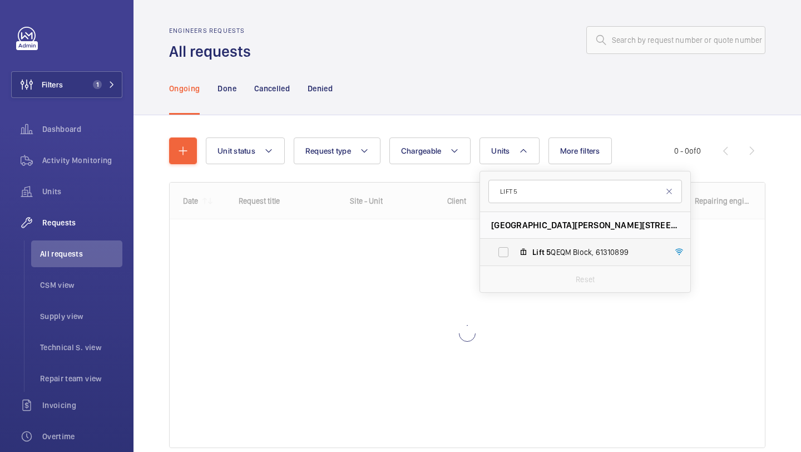
type input "LIFT 5"
click at [513, 250] on label "Lift 5 QEQM Block, 61310899" at bounding box center [576, 252] width 192 height 27
click at [513, 250] on input "Lift 5 QEQM Block, 61310899" at bounding box center [503, 252] width 22 height 22
checkbox input "true"
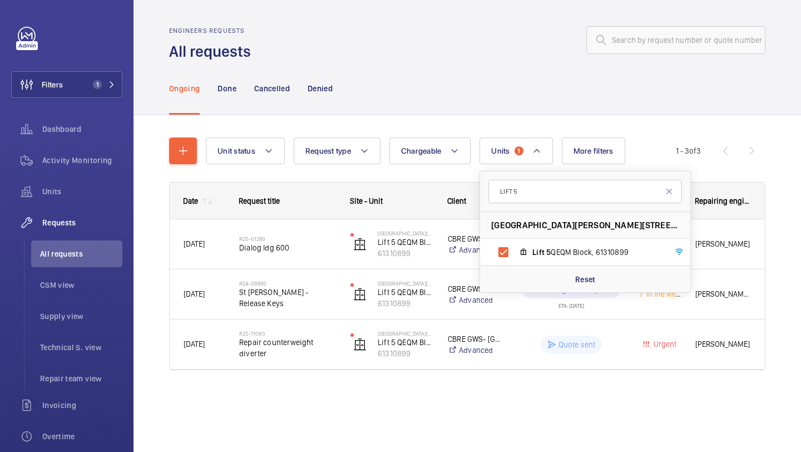
click at [789, 201] on div "Unit status Request type Chargeable Units 1 LIFT 5 [STREET_ADDRESS][PERSON_NAME…" at bounding box center [466, 269] width 667 height 308
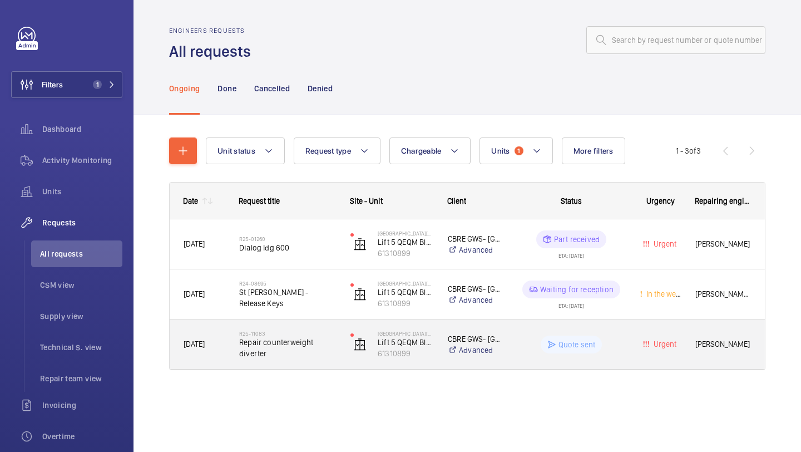
click at [316, 344] on span "Repair counterweight diverter" at bounding box center [287, 347] width 97 height 22
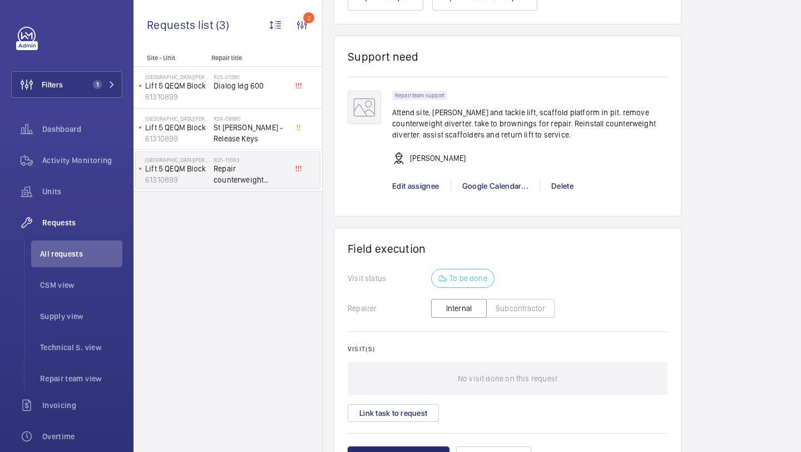
scroll to position [773, 0]
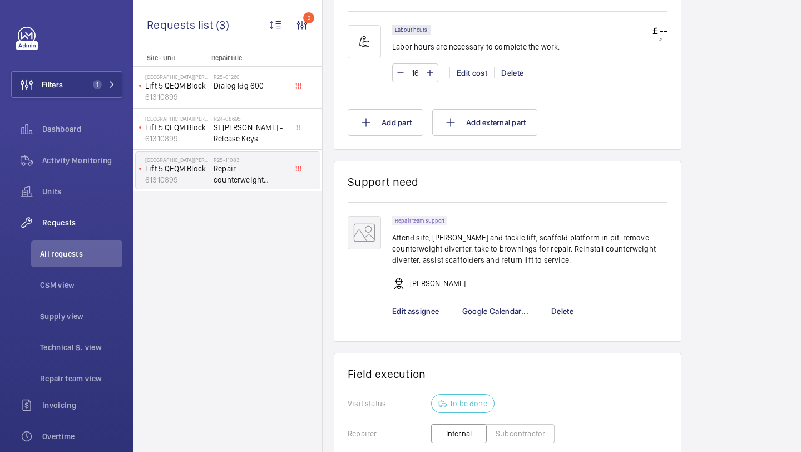
click at [440, 243] on p "Attend site, [PERSON_NAME] and tackle lift, scaffold platform in pit. remove co…" at bounding box center [529, 248] width 275 height 33
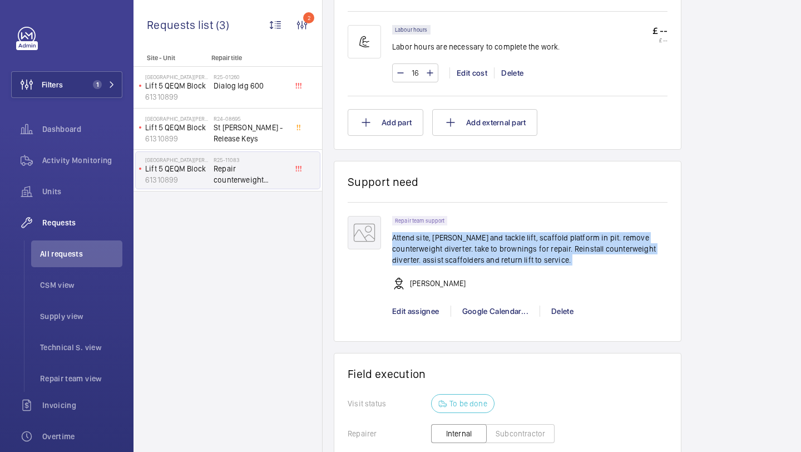
click at [440, 243] on p "Attend site, [PERSON_NAME] and tackle lift, scaffold platform in pit. remove co…" at bounding box center [529, 248] width 275 height 33
click at [462, 232] on p "Attend site, [PERSON_NAME] and tackle lift, scaffold platform in pit. remove co…" at bounding box center [529, 248] width 275 height 33
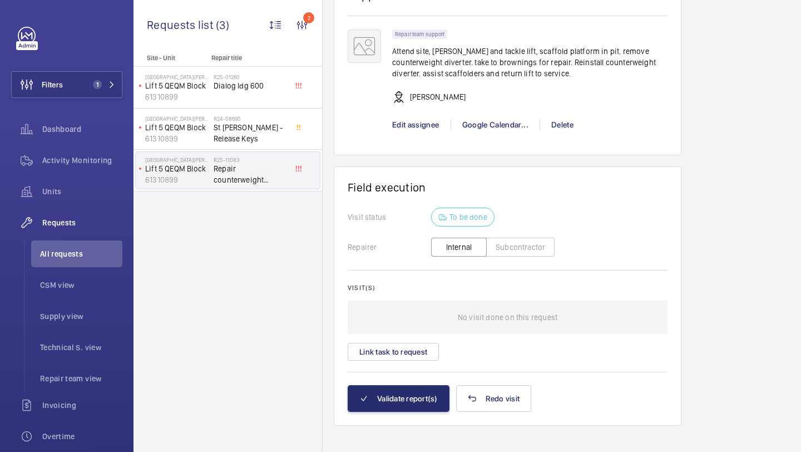
scroll to position [671, 0]
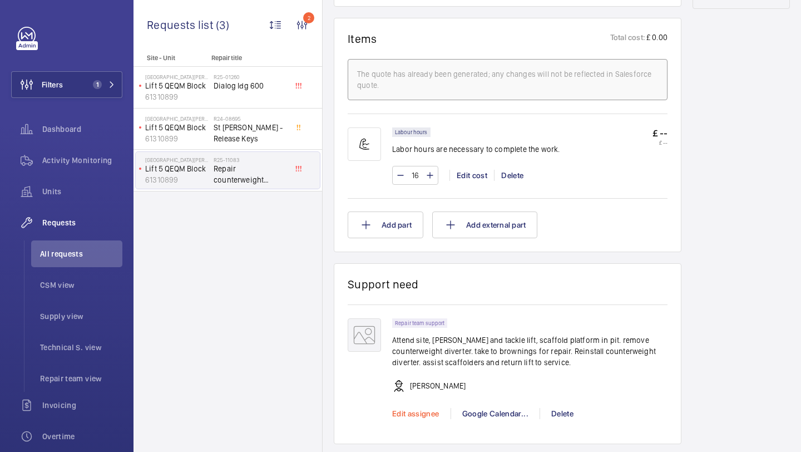
click at [420, 409] on span "Edit assignee" at bounding box center [415, 413] width 47 height 9
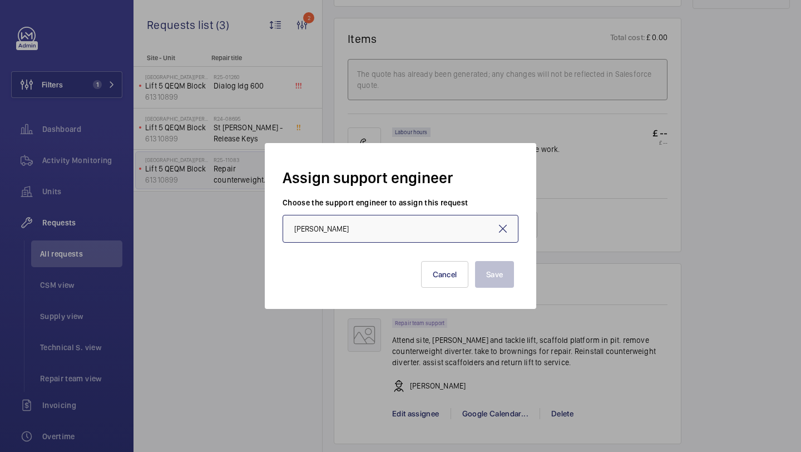
click at [348, 228] on input "[PERSON_NAME]" at bounding box center [400, 229] width 236 height 28
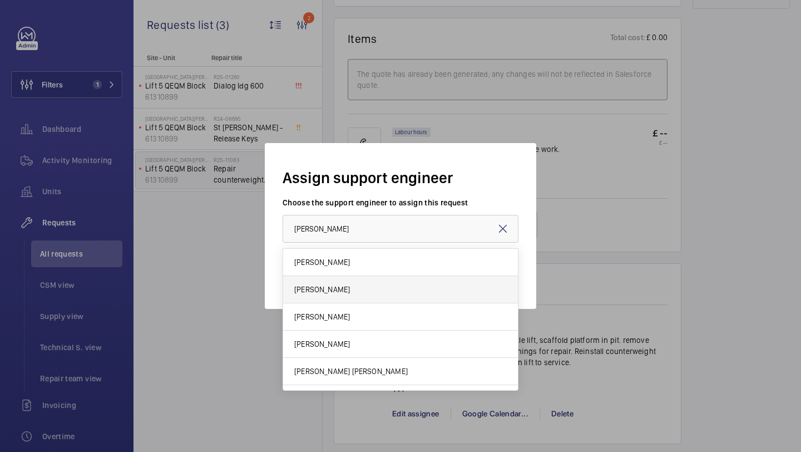
click at [358, 291] on mat-option "[PERSON_NAME]" at bounding box center [400, 289] width 235 height 27
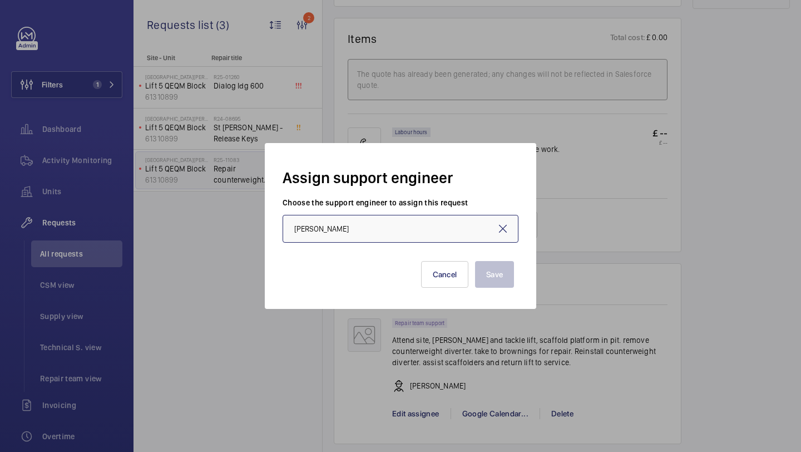
type input "[PERSON_NAME]"
click at [492, 269] on button "Save" at bounding box center [494, 274] width 39 height 27
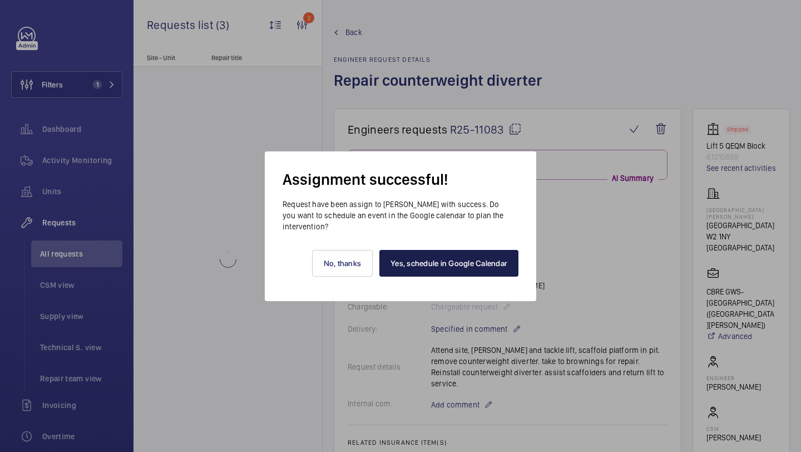
click at [436, 250] on link "Yes, schedule in Google Calendar" at bounding box center [448, 263] width 139 height 27
